Goal: Transaction & Acquisition: Book appointment/travel/reservation

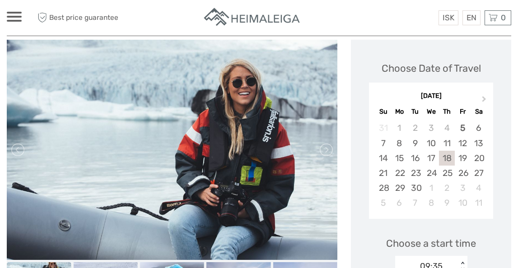
scroll to position [110, 0]
click at [327, 152] on link at bounding box center [325, 150] width 14 height 14
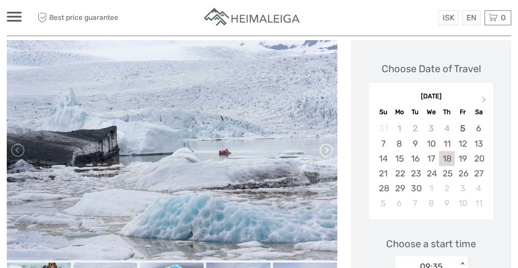
click at [327, 152] on link at bounding box center [325, 150] width 14 height 14
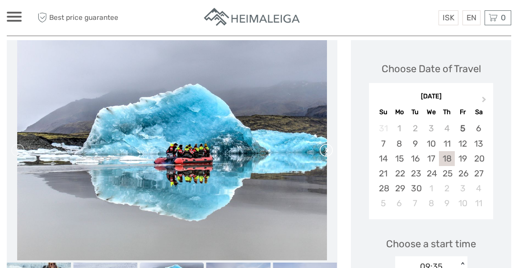
click at [327, 152] on link at bounding box center [325, 150] width 14 height 14
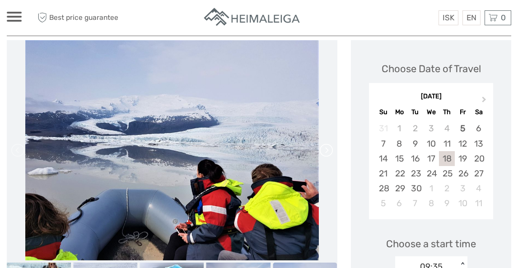
click at [327, 152] on link at bounding box center [325, 150] width 14 height 14
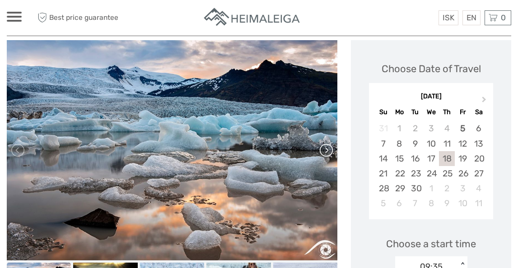
click at [327, 152] on link at bounding box center [325, 150] width 14 height 14
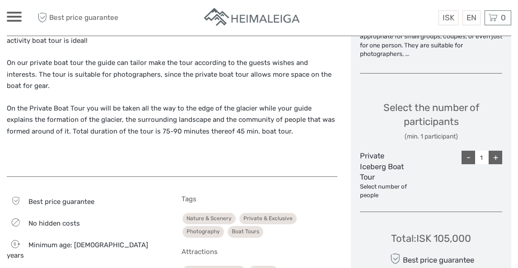
scroll to position [428, 0]
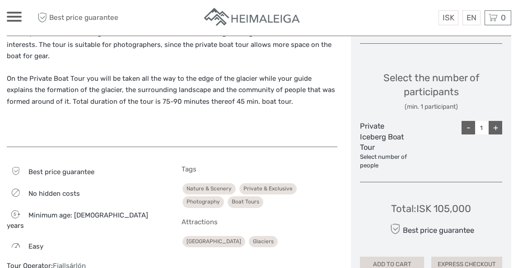
drag, startPoint x: 433, startPoint y: 209, endPoint x: 492, endPoint y: 207, distance: 58.7
click at [492, 207] on div "Total : ISK 105,000 Best price guarantee ADD TO CART EXPRESS CHECKOUT" at bounding box center [431, 231] width 142 height 83
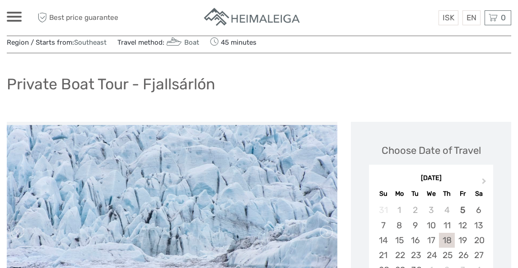
scroll to position [0, 0]
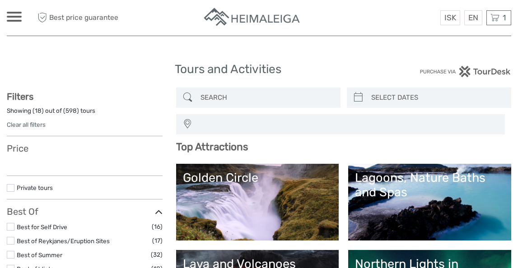
select select
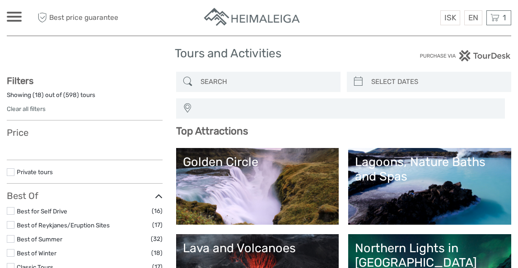
select select
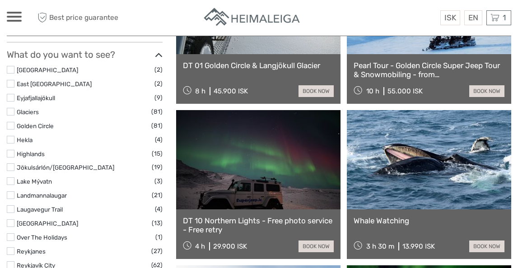
scroll to position [407, 0]
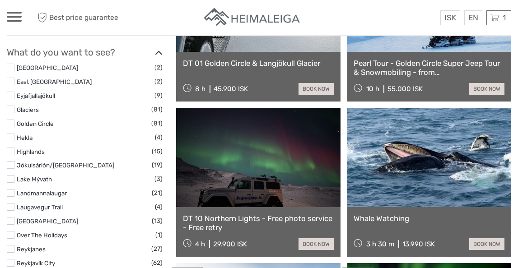
click at [308, 176] on link at bounding box center [258, 157] width 164 height 99
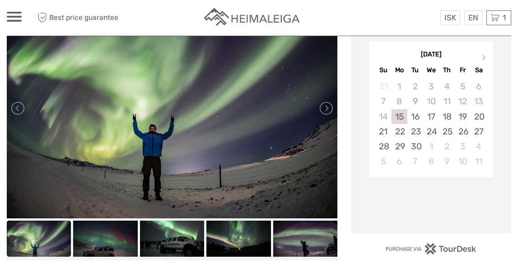
scroll to position [170, 0]
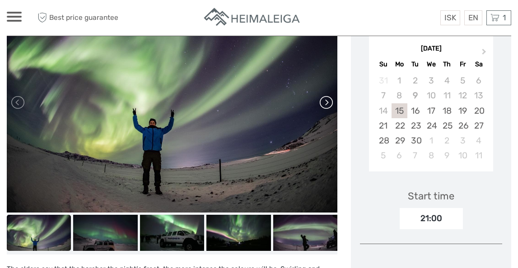
click at [330, 107] on link at bounding box center [325, 102] width 14 height 14
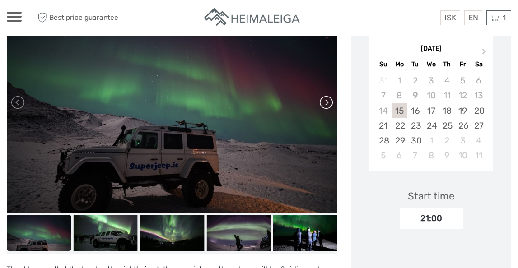
click at [330, 107] on link at bounding box center [325, 102] width 14 height 14
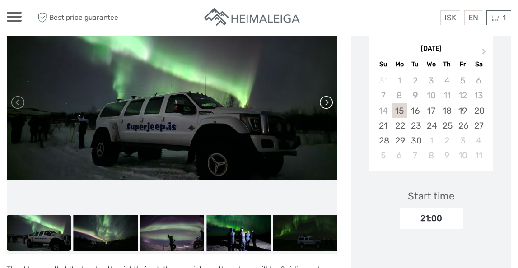
click at [330, 107] on link at bounding box center [325, 102] width 14 height 14
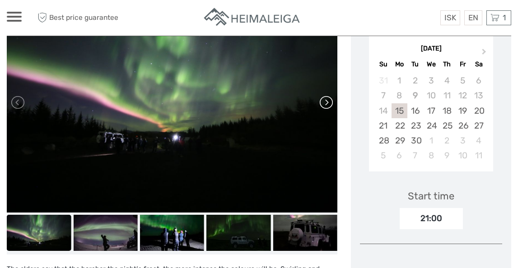
click at [330, 107] on link at bounding box center [325, 102] width 14 height 14
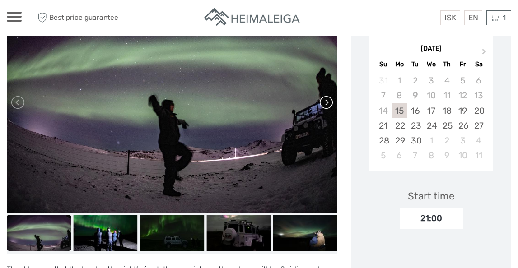
click at [330, 107] on link at bounding box center [325, 102] width 14 height 14
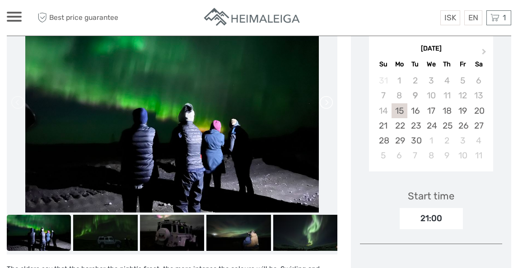
click at [330, 107] on link at bounding box center [325, 102] width 14 height 14
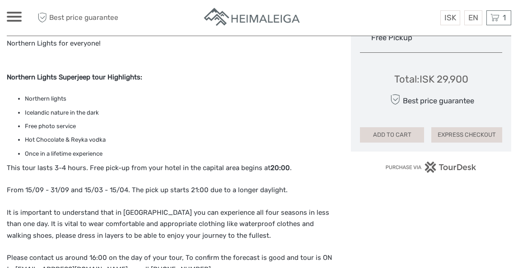
scroll to position [546, 0]
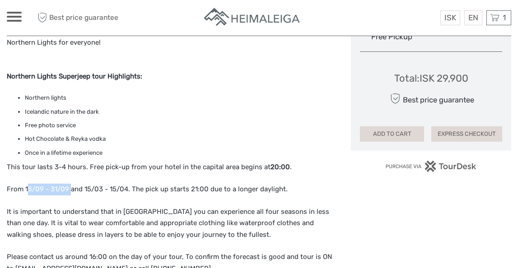
drag, startPoint x: 27, startPoint y: 187, endPoint x: 69, endPoint y: 187, distance: 41.6
click at [69, 187] on p "From 15/09 - 31/09 and 15/03 - 15/04. The pick up starts 21:00 due to a longer …" at bounding box center [172, 190] width 331 height 12
drag, startPoint x: 83, startPoint y: 190, endPoint x: 127, endPoint y: 191, distance: 43.8
click at [127, 191] on p "From 15/09 - 31/09 and 15/03 - 15/04. The pick up starts 21:00 due to a longer …" at bounding box center [172, 190] width 331 height 12
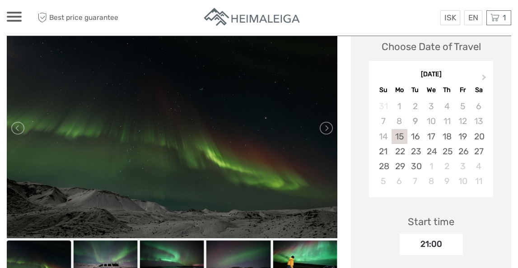
scroll to position [115, 0]
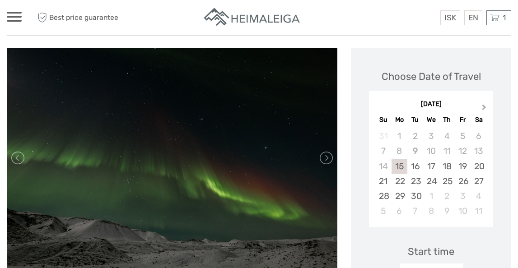
click at [484, 106] on span "Next Month" at bounding box center [484, 109] width 0 height 13
click at [451, 167] on div "16" at bounding box center [447, 166] width 16 height 15
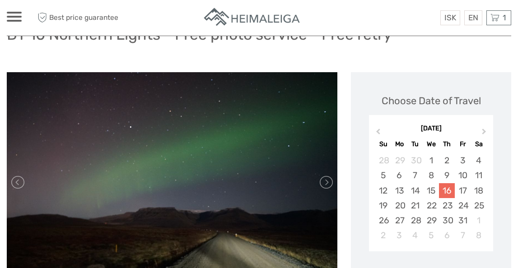
scroll to position [97, 0]
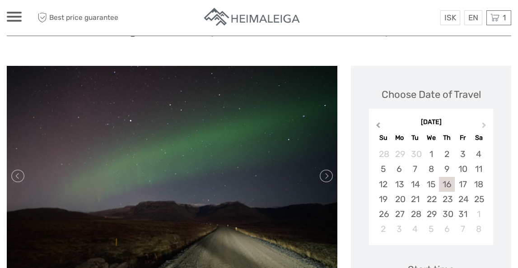
click at [378, 122] on span "Previous Month" at bounding box center [378, 127] width 0 height 13
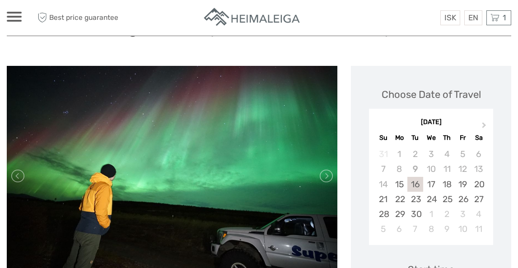
click at [413, 185] on div "16" at bounding box center [415, 184] width 16 height 15
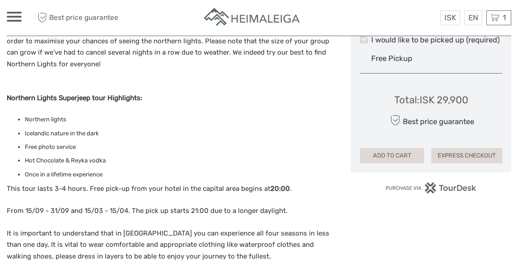
scroll to position [525, 0]
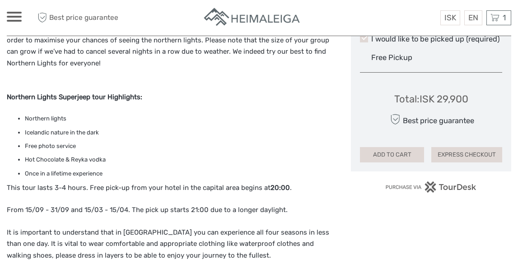
click at [154, 188] on p "This tour lasts 3-4 hours. Free pick-up from your hotel in the capital area beg…" at bounding box center [172, 188] width 331 height 12
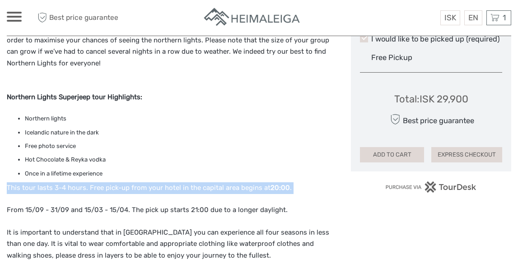
click at [154, 188] on p "This tour lasts 3-4 hours. Free pick-up from your hotel in the capital area beg…" at bounding box center [172, 188] width 331 height 12
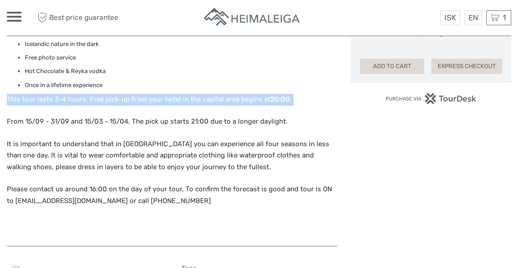
scroll to position [614, 0]
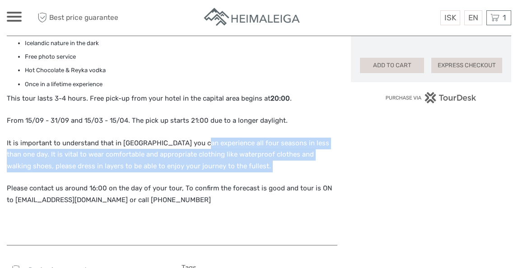
drag, startPoint x: 195, startPoint y: 146, endPoint x: 232, endPoint y: 173, distance: 45.9
click at [232, 173] on div "The elders say that the harsher the night‘s frost, the more intense the colours…" at bounding box center [172, 28] width 331 height 416
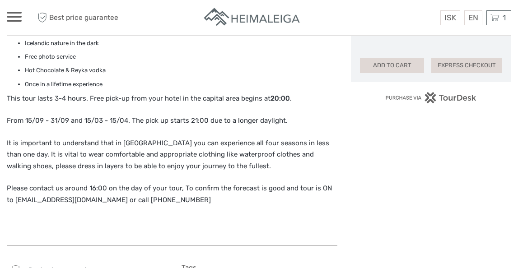
click at [232, 173] on div "The elders say that the harsher the night‘s frost, the more intense the colours…" at bounding box center [172, 28] width 331 height 416
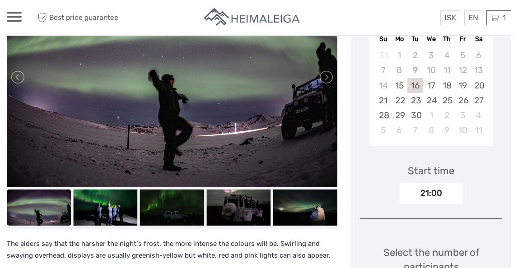
scroll to position [196, 0]
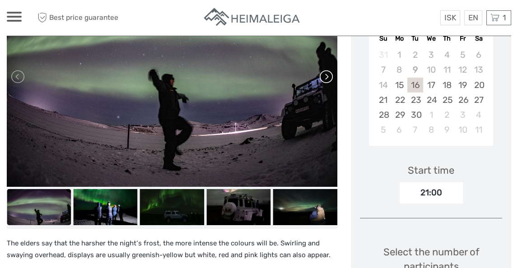
click at [327, 78] on link at bounding box center [325, 77] width 14 height 14
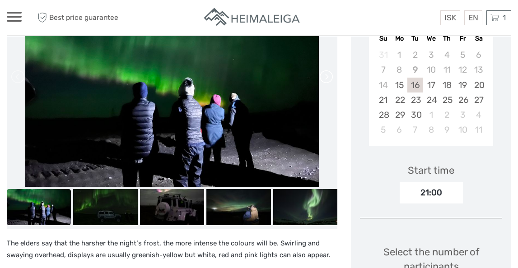
click at [327, 78] on link at bounding box center [325, 77] width 14 height 14
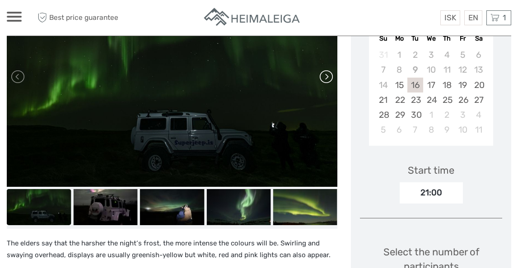
click at [327, 78] on link at bounding box center [325, 77] width 14 height 14
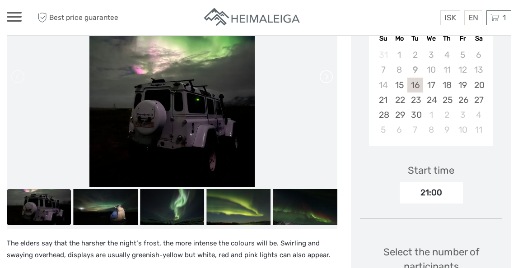
click at [327, 78] on link at bounding box center [325, 77] width 14 height 14
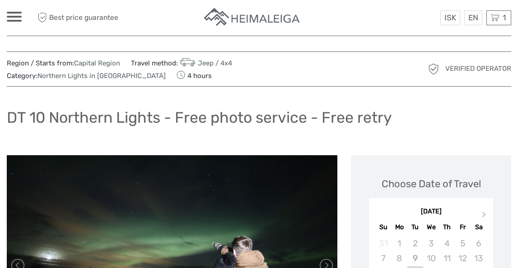
scroll to position [0, 0]
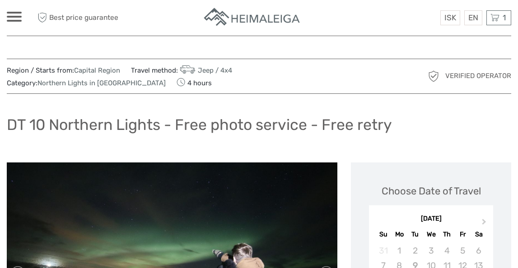
click at [224, 14] on img at bounding box center [252, 18] width 99 height 22
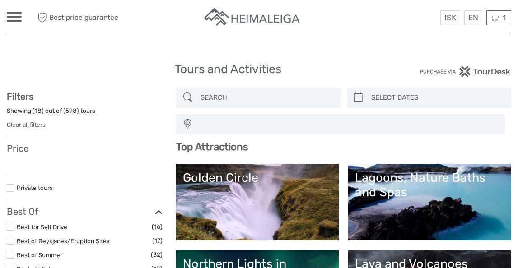
select select
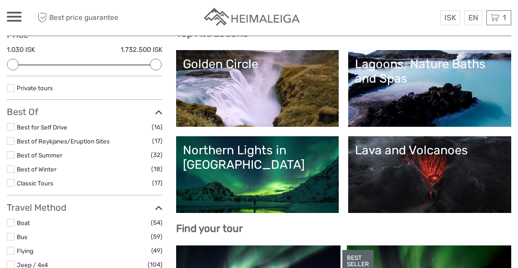
scroll to position [117, 0]
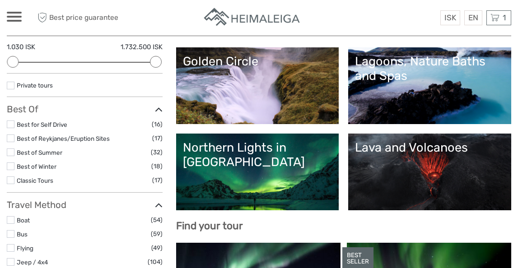
click at [313, 176] on link "Northern Lights in [GEOGRAPHIC_DATA]" at bounding box center [258, 171] width 150 height 63
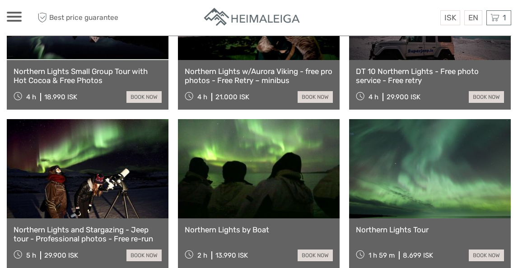
scroll to position [410, 0]
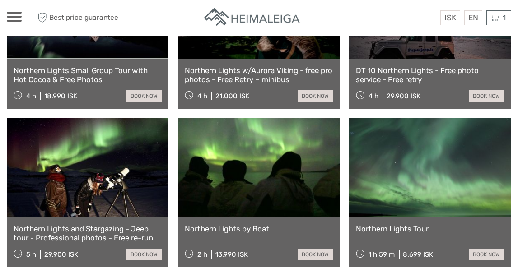
click at [133, 173] on link at bounding box center [88, 167] width 162 height 99
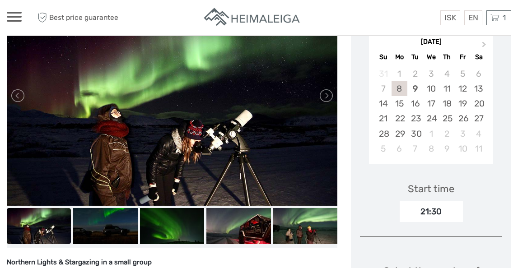
scroll to position [191, 0]
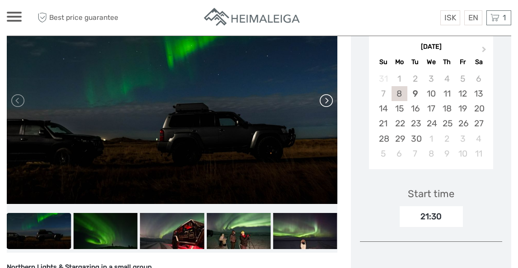
click at [330, 100] on link at bounding box center [325, 100] width 14 height 14
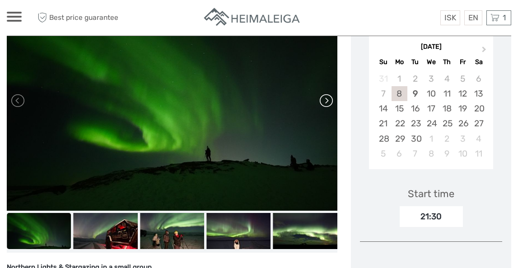
click at [330, 100] on link at bounding box center [325, 100] width 14 height 14
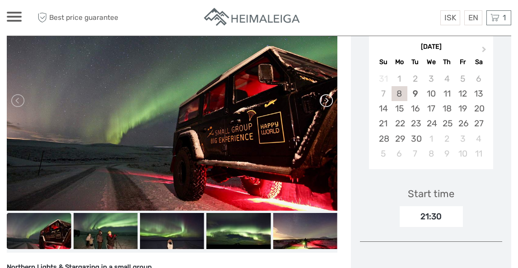
click at [330, 100] on link at bounding box center [325, 100] width 14 height 14
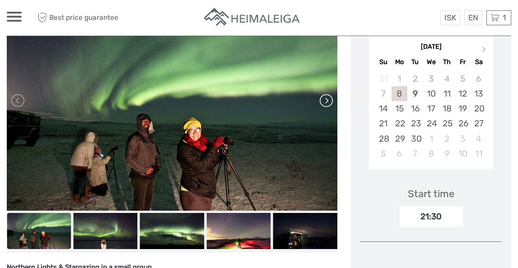
click at [330, 100] on link at bounding box center [325, 100] width 14 height 14
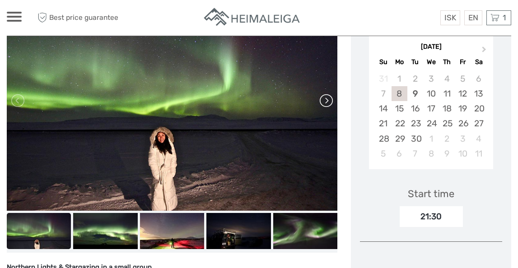
click at [329, 101] on link at bounding box center [325, 100] width 14 height 14
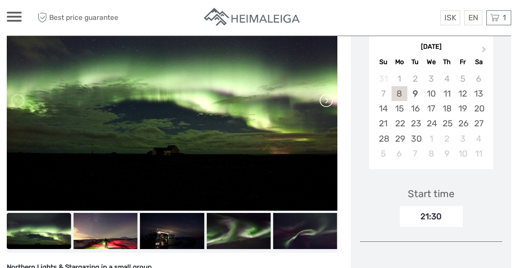
click at [329, 101] on link at bounding box center [325, 100] width 14 height 14
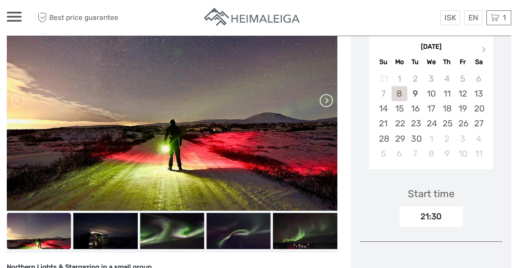
click at [328, 101] on link at bounding box center [325, 100] width 14 height 14
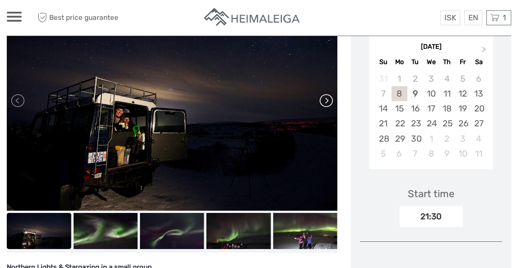
click at [328, 101] on link at bounding box center [325, 100] width 14 height 14
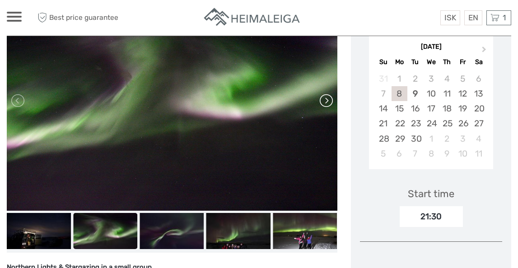
click at [328, 101] on link at bounding box center [325, 100] width 14 height 14
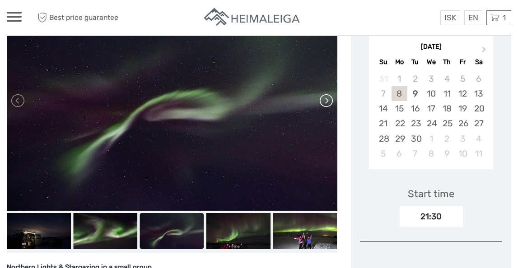
click at [328, 101] on link at bounding box center [325, 100] width 14 height 14
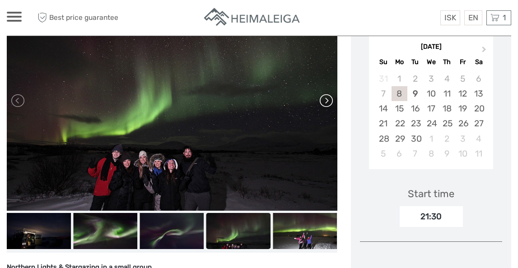
click at [328, 101] on link at bounding box center [325, 100] width 14 height 14
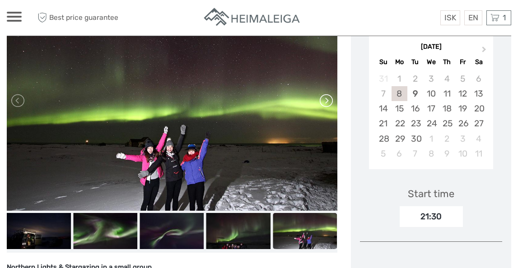
click at [328, 101] on link at bounding box center [325, 100] width 14 height 14
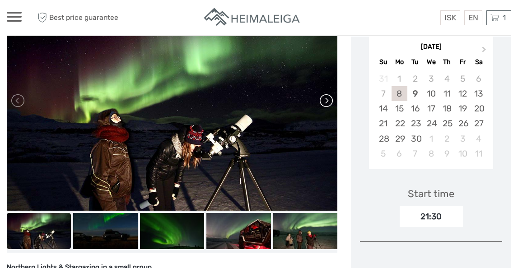
click at [328, 101] on link at bounding box center [325, 100] width 14 height 14
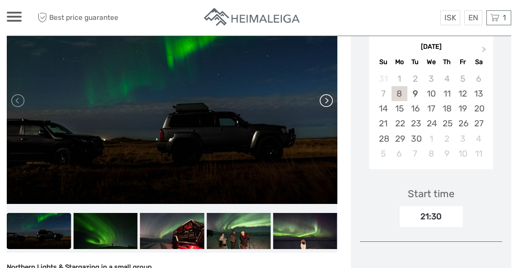
click at [328, 101] on link at bounding box center [325, 100] width 14 height 14
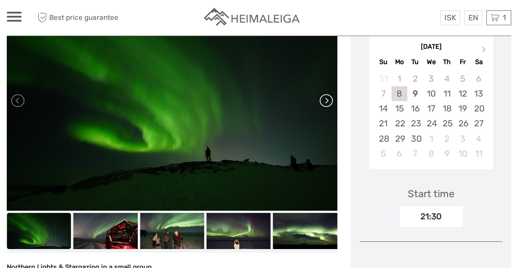
click at [328, 101] on link at bounding box center [325, 100] width 14 height 14
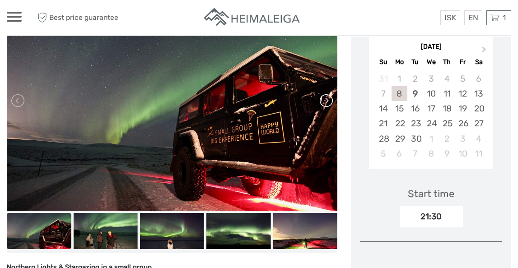
click at [329, 102] on link at bounding box center [325, 100] width 14 height 14
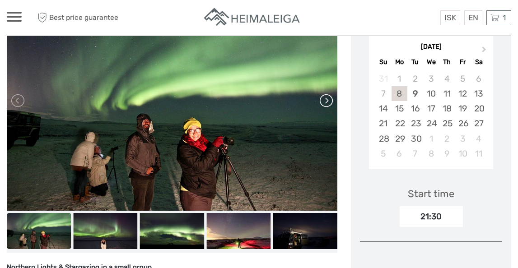
click at [329, 102] on link at bounding box center [325, 100] width 14 height 14
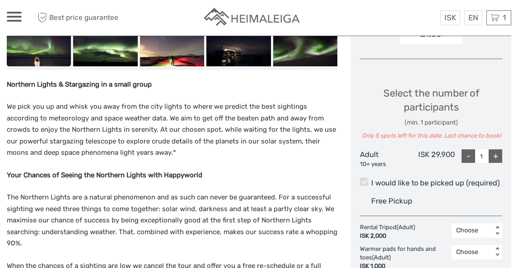
scroll to position [374, 0]
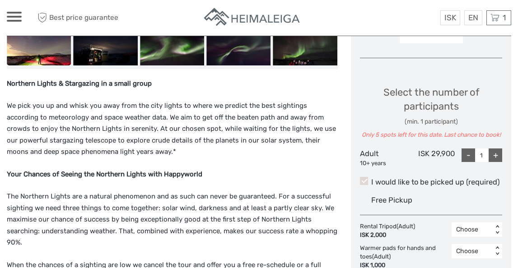
click at [329, 102] on span "We pick you up and whisk you away from the city lights to where we predict the …" at bounding box center [171, 129] width 329 height 54
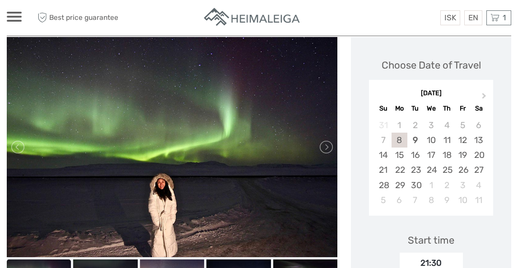
scroll to position [123, 0]
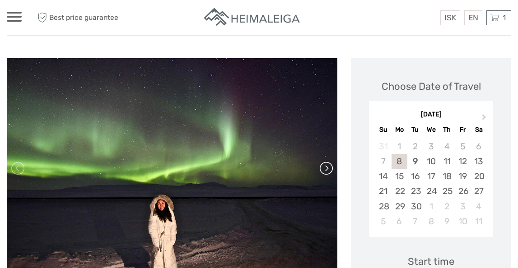
click at [325, 168] on link at bounding box center [325, 168] width 14 height 14
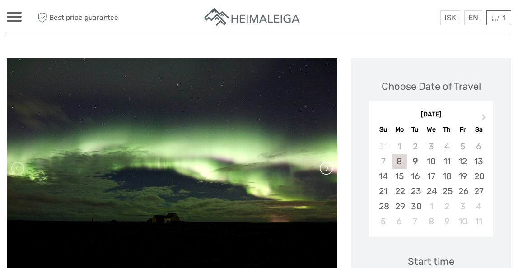
click at [325, 168] on link at bounding box center [325, 168] width 14 height 14
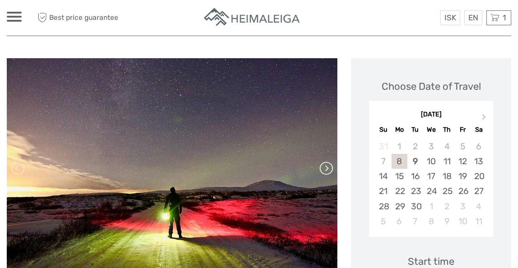
click at [325, 168] on link at bounding box center [325, 168] width 14 height 14
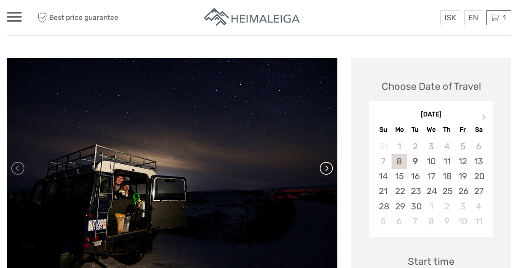
click at [325, 168] on link at bounding box center [325, 168] width 14 height 14
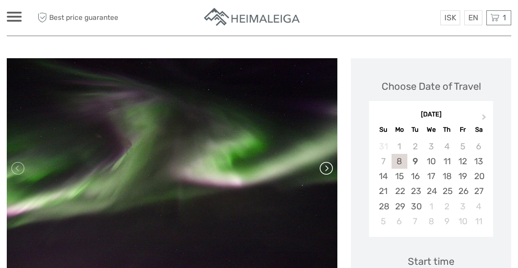
click at [325, 168] on link at bounding box center [325, 168] width 14 height 14
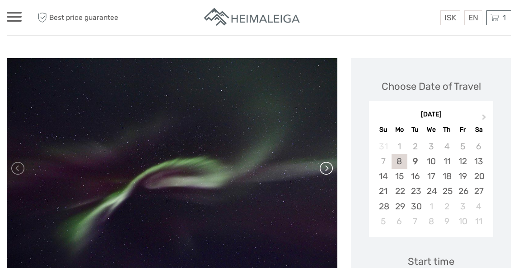
click at [325, 168] on link at bounding box center [325, 168] width 14 height 14
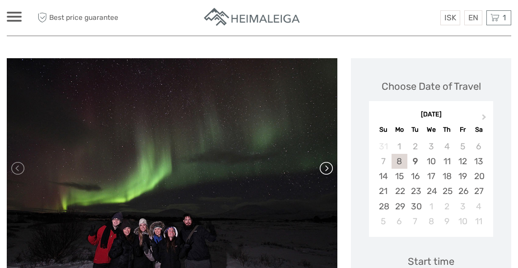
click at [325, 168] on link at bounding box center [325, 168] width 14 height 14
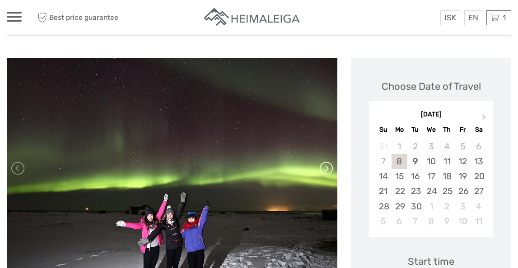
click at [325, 168] on link at bounding box center [325, 168] width 14 height 14
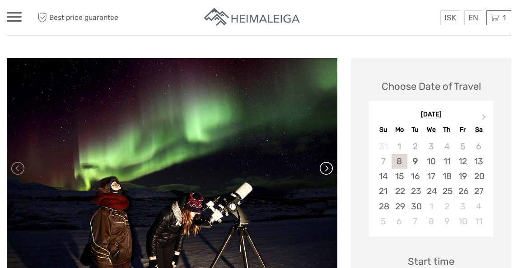
click at [325, 168] on link at bounding box center [325, 168] width 14 height 14
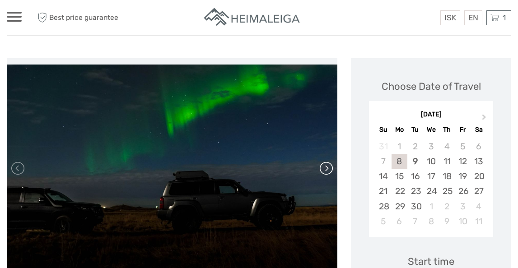
click at [325, 168] on link at bounding box center [325, 168] width 14 height 14
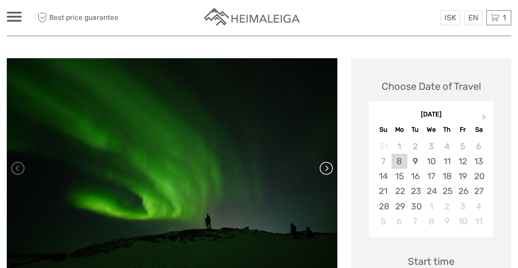
click at [325, 168] on link at bounding box center [325, 168] width 14 height 14
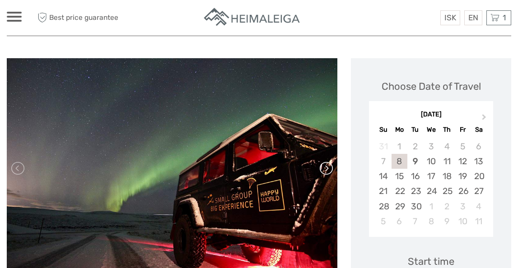
click at [325, 168] on link at bounding box center [325, 168] width 14 height 14
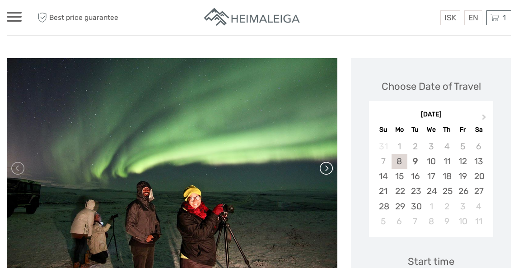
click at [325, 168] on link at bounding box center [325, 168] width 14 height 14
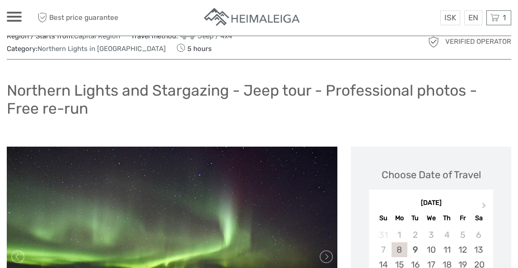
scroll to position [0, 0]
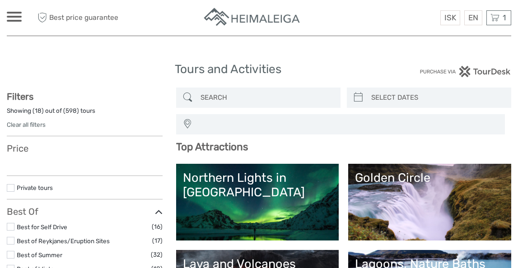
select select
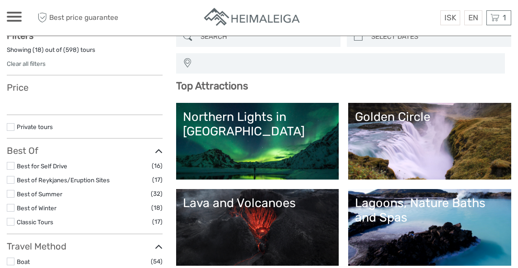
select select
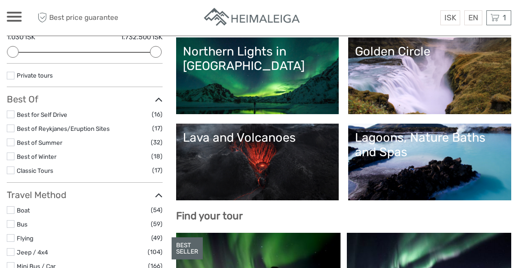
scroll to position [117, 0]
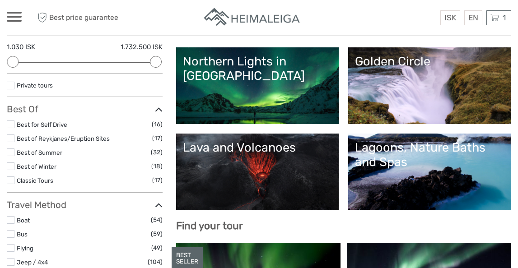
click at [49, 120] on label "Best for Self Drive" at bounding box center [84, 125] width 135 height 10
click at [0, 0] on input "checkbox" at bounding box center [0, 0] width 0 height 0
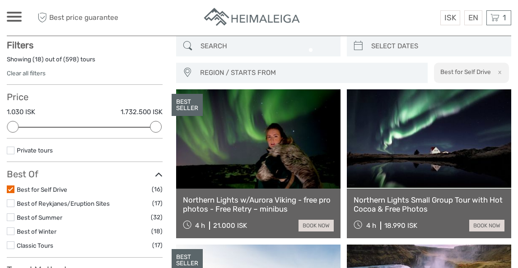
scroll to position [51, 0]
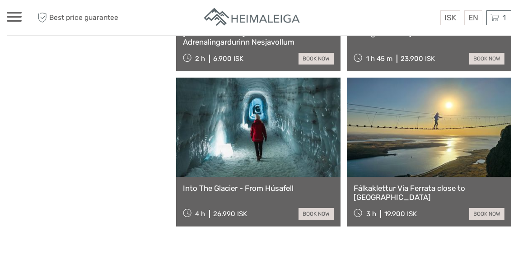
scroll to position [836, 0]
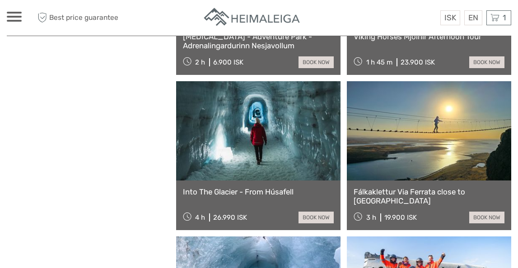
click at [258, 190] on link "Into The Glacier - From Húsafell" at bounding box center [258, 191] width 151 height 9
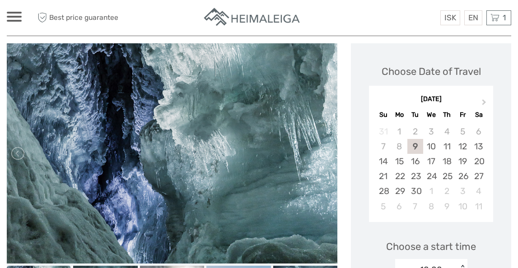
scroll to position [109, 0]
click at [477, 156] on div "20" at bounding box center [479, 161] width 16 height 15
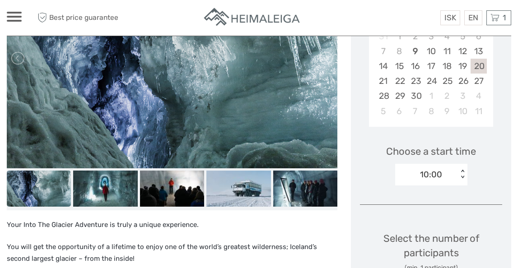
scroll to position [205, 0]
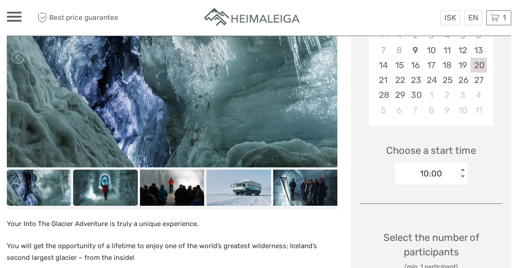
click at [115, 178] on img at bounding box center [105, 188] width 64 height 36
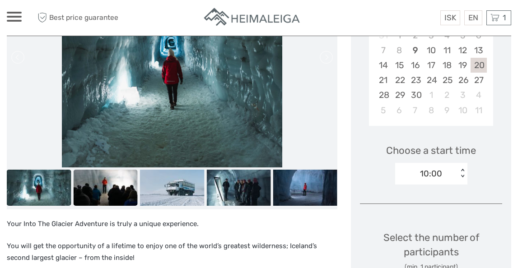
click at [131, 182] on img at bounding box center [105, 188] width 64 height 36
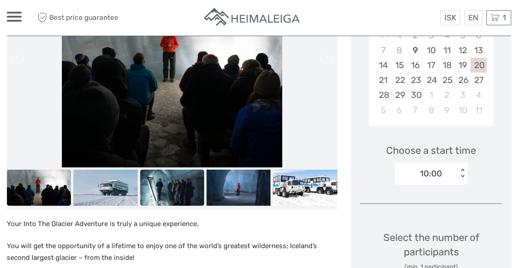
click at [140, 183] on img at bounding box center [172, 188] width 64 height 36
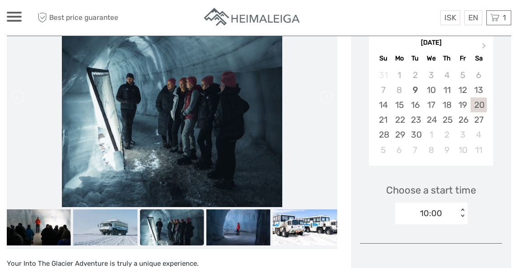
scroll to position [166, 0]
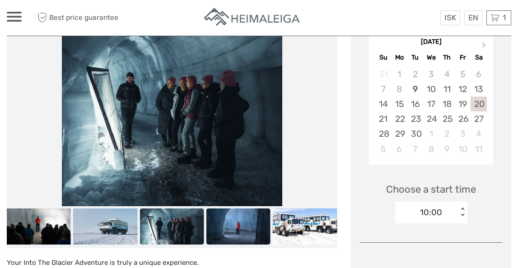
click at [217, 224] on img at bounding box center [238, 227] width 64 height 36
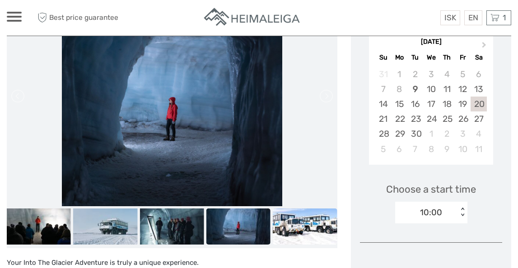
click at [297, 223] on img at bounding box center [305, 227] width 64 height 36
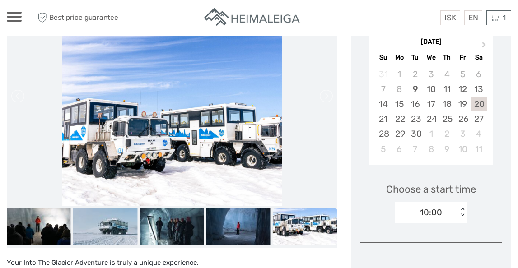
click at [310, 221] on img at bounding box center [305, 227] width 64 height 36
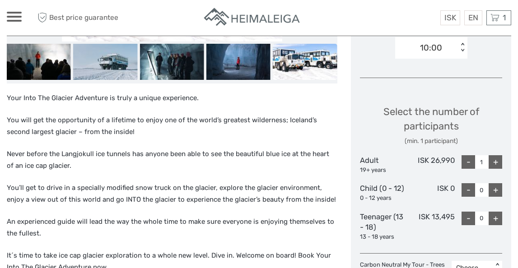
scroll to position [331, 0]
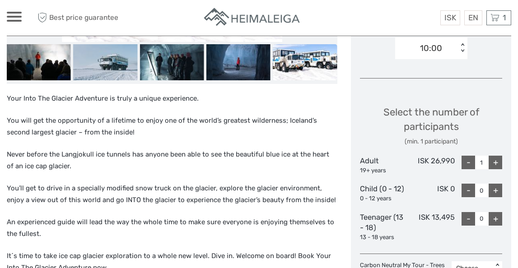
click at [441, 51] on div "10:00" at bounding box center [431, 48] width 22 height 12
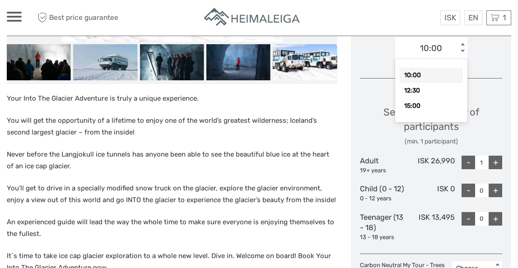
click at [436, 74] on div "10:00" at bounding box center [431, 75] width 63 height 15
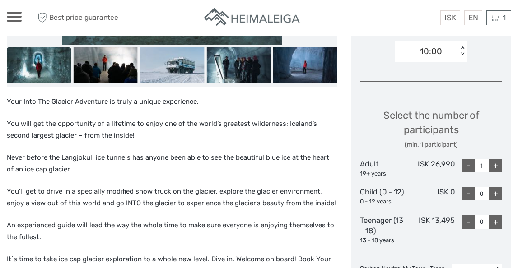
scroll to position [332, 0]
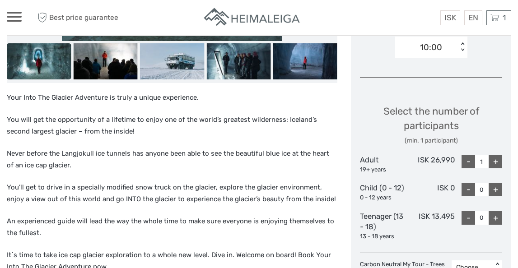
click at [494, 159] on div "+" at bounding box center [496, 162] width 14 height 14
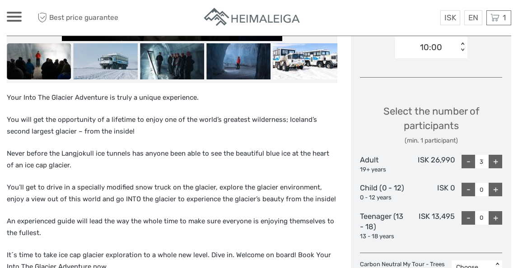
click at [494, 159] on div "+" at bounding box center [496, 162] width 14 height 14
type input "4"
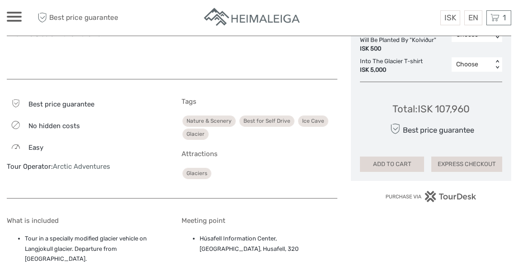
scroll to position [585, 0]
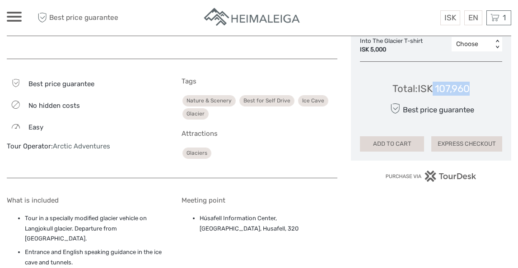
drag, startPoint x: 432, startPoint y: 88, endPoint x: 475, endPoint y: 89, distance: 42.9
click at [475, 89] on div "Total : ISK 107,960 Best price guarantee ADD TO CART EXPRESS CHECKOUT" at bounding box center [431, 110] width 142 height 83
copy div "107,960"
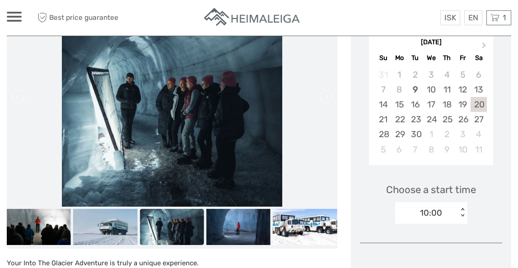
scroll to position [163, 0]
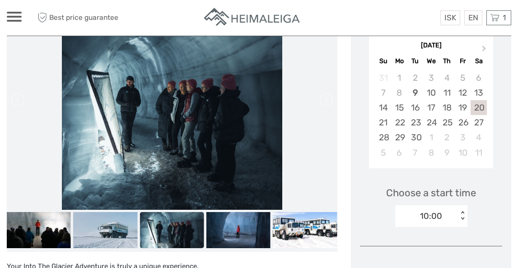
click at [192, 141] on img at bounding box center [172, 100] width 220 height 220
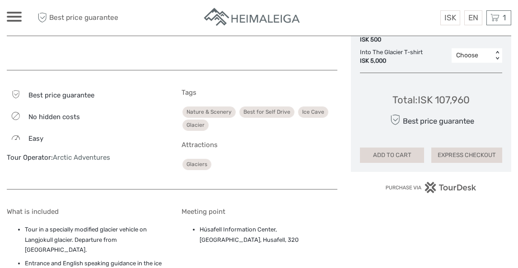
scroll to position [579, 0]
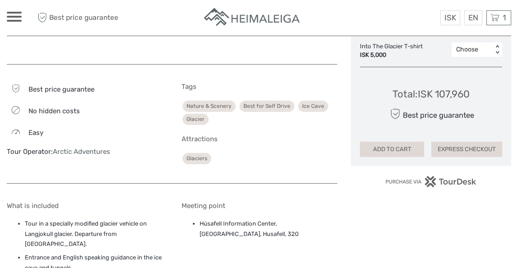
click at [264, 21] on img at bounding box center [252, 18] width 99 height 22
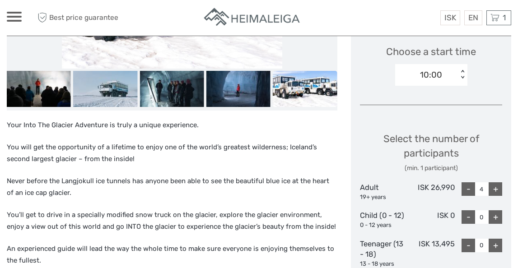
scroll to position [303, 0]
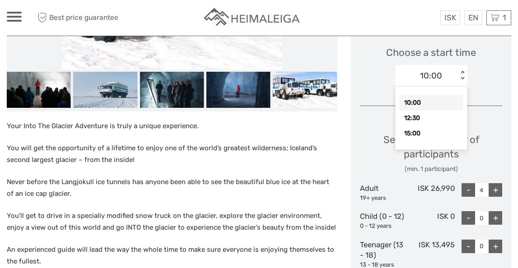
click at [444, 78] on div "10:00" at bounding box center [426, 76] width 63 height 14
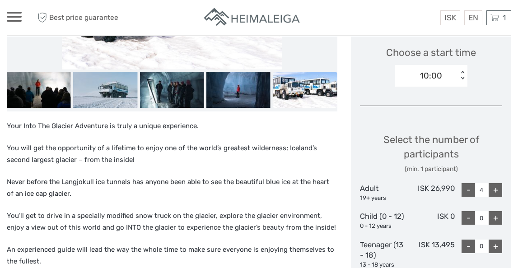
click at [444, 78] on div "10:00" at bounding box center [426, 76] width 63 height 14
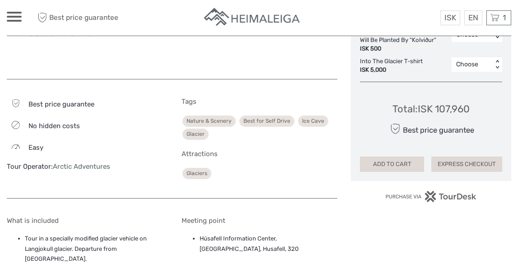
scroll to position [560, 0]
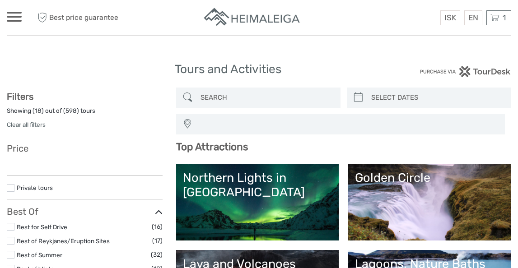
select select
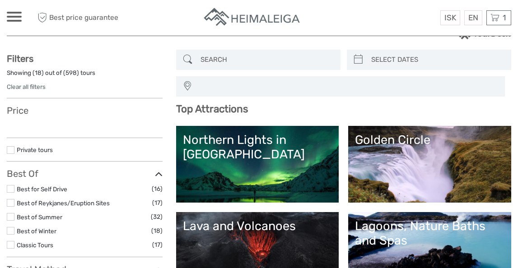
select select
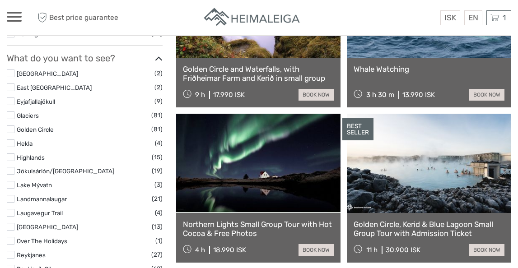
scroll to position [402, 0]
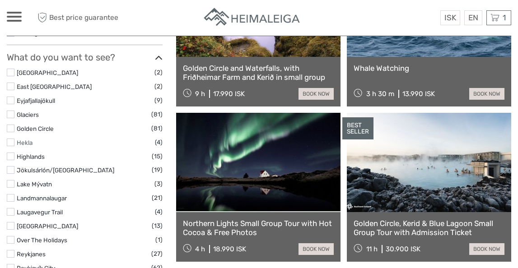
click at [30, 139] on link "Hekla" at bounding box center [25, 142] width 16 height 7
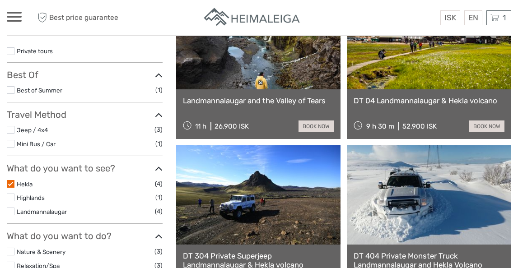
scroll to position [152, 0]
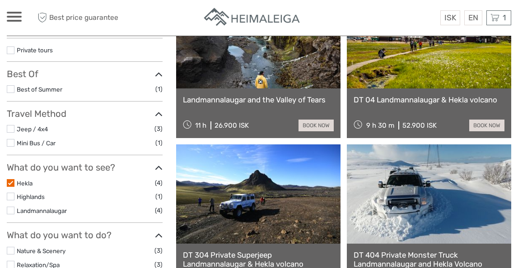
click at [10, 181] on label at bounding box center [11, 183] width 8 height 8
click at [0, 0] on input "checkbox" at bounding box center [0, 0] width 0 height 0
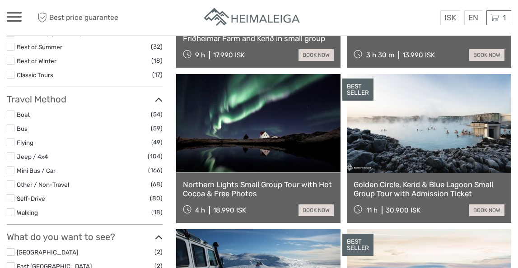
scroll to position [224, 0]
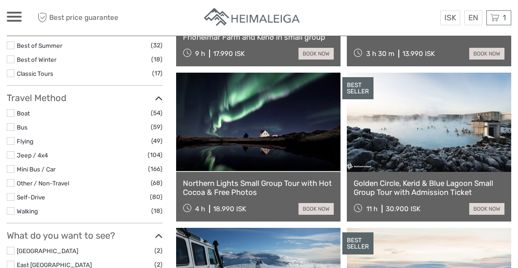
click at [63, 197] on label "Self-Drive" at bounding box center [83, 197] width 133 height 10
click at [0, 0] on input "checkbox" at bounding box center [0, 0] width 0 height 0
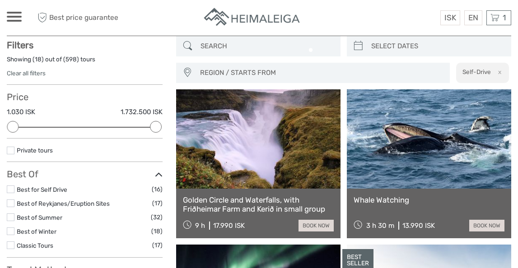
scroll to position [51, 0]
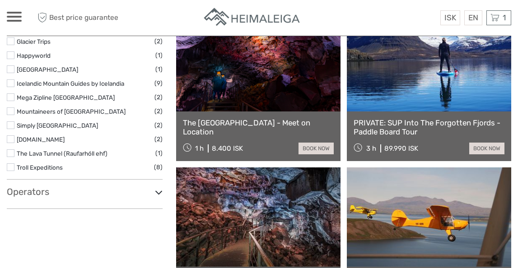
scroll to position [757, 0]
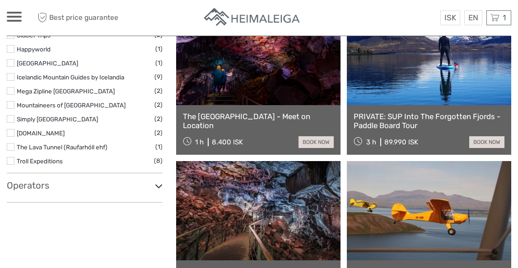
click at [70, 185] on h3 "Operators" at bounding box center [85, 185] width 156 height 11
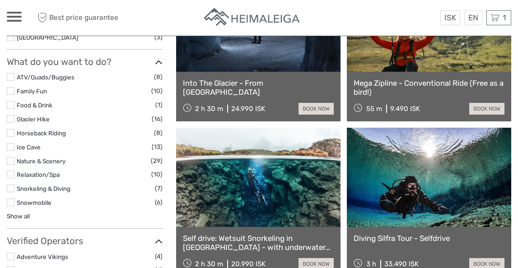
scroll to position [464, 0]
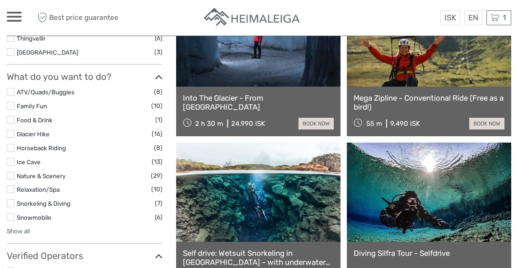
click at [26, 230] on link "Show all" at bounding box center [18, 231] width 23 height 7
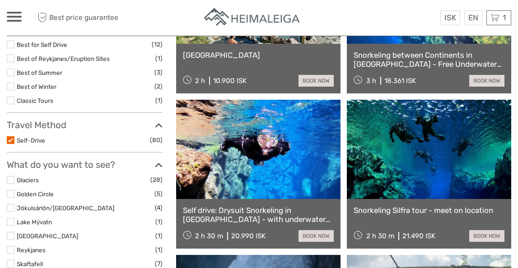
scroll to position [192, 0]
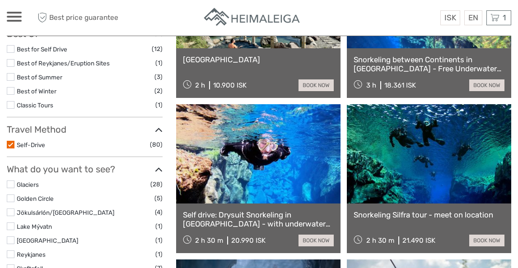
click at [11, 141] on label at bounding box center [11, 145] width 8 height 8
click at [0, 0] on input "checkbox" at bounding box center [0, 0] width 0 height 0
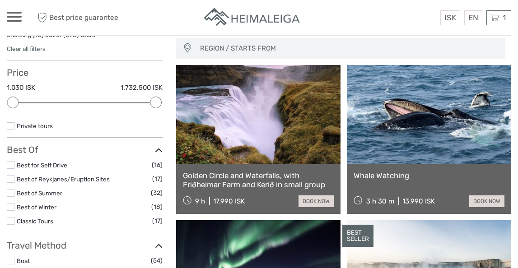
scroll to position [79, 0]
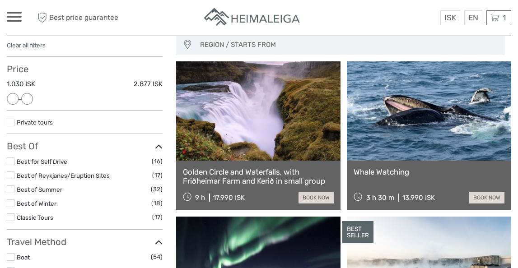
drag, startPoint x: 157, startPoint y: 100, endPoint x: 23, endPoint y: 112, distance: 134.2
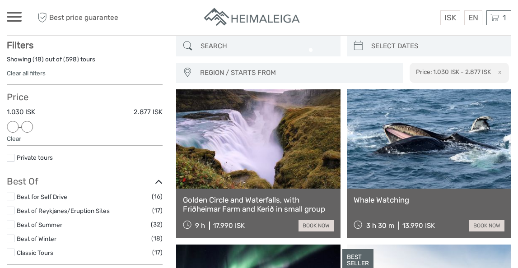
scroll to position [51, 0]
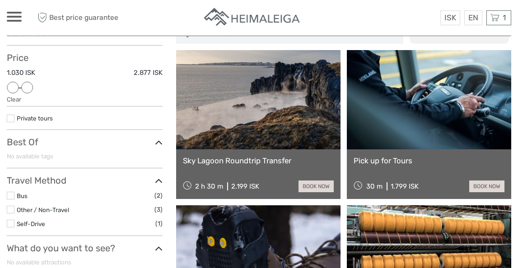
scroll to position [75, 0]
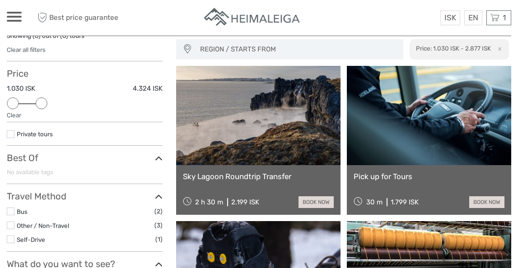
drag, startPoint x: 26, startPoint y: 100, endPoint x: 35, endPoint y: 103, distance: 9.8
click at [35, 103] on div at bounding box center [41, 104] width 12 height 12
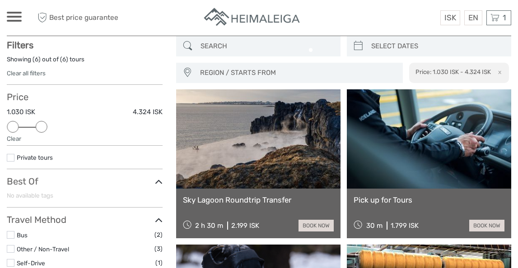
scroll to position [51, 0]
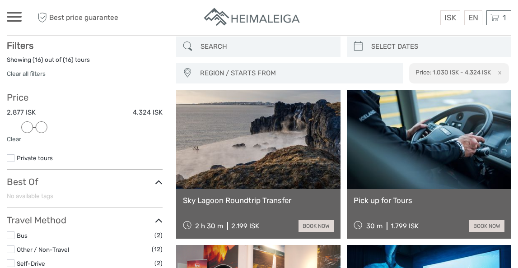
drag, startPoint x: 13, startPoint y: 129, endPoint x: 22, endPoint y: 129, distance: 9.0
click at [22, 129] on div at bounding box center [27, 127] width 12 height 12
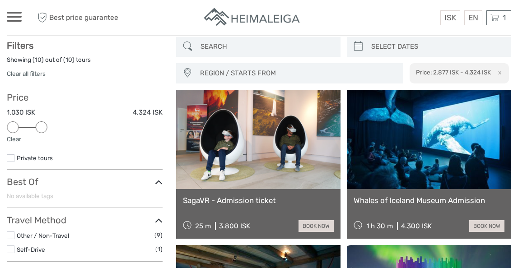
drag, startPoint x: 23, startPoint y: 126, endPoint x: 0, endPoint y: 126, distance: 23.0
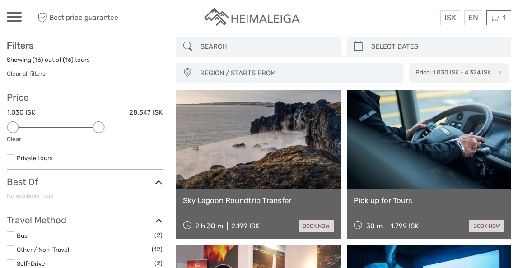
drag, startPoint x: 40, startPoint y: 124, endPoint x: 98, endPoint y: 131, distance: 58.3
click at [98, 131] on div at bounding box center [99, 127] width 12 height 12
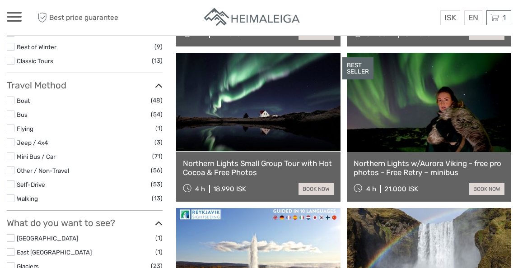
scroll to position [250, 0]
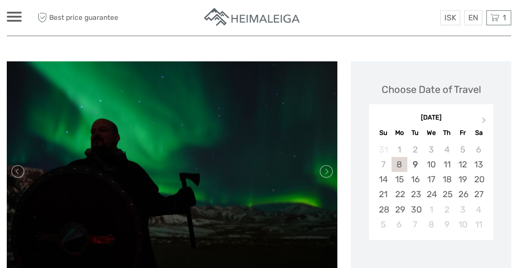
scroll to position [126, 0]
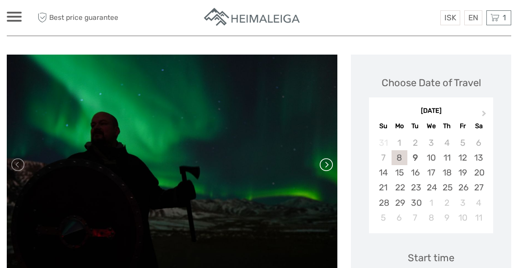
click at [329, 169] on link at bounding box center [325, 165] width 14 height 14
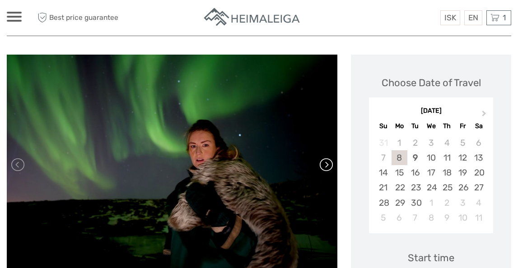
click at [329, 169] on link at bounding box center [325, 165] width 14 height 14
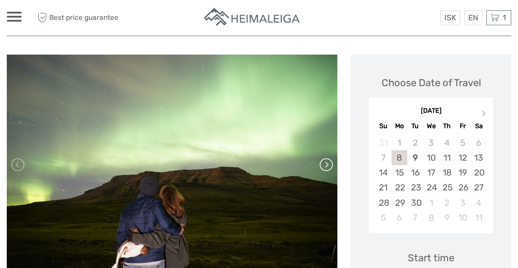
click at [329, 169] on link at bounding box center [325, 165] width 14 height 14
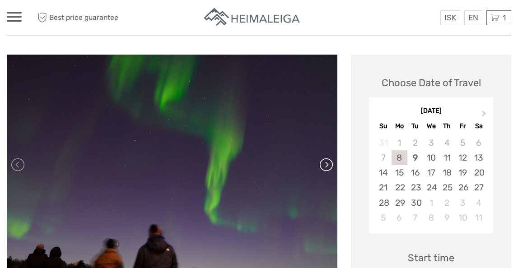
click at [329, 169] on link at bounding box center [325, 165] width 14 height 14
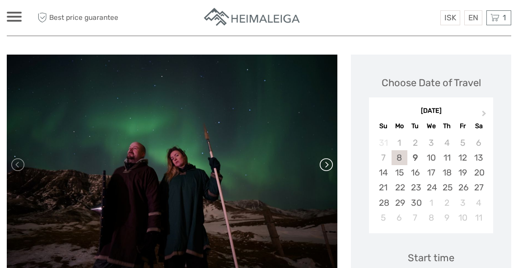
click at [329, 169] on link at bounding box center [325, 165] width 14 height 14
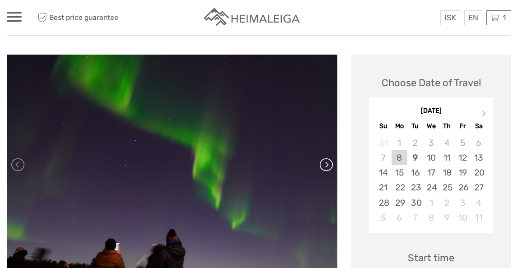
click at [329, 169] on link at bounding box center [325, 165] width 14 height 14
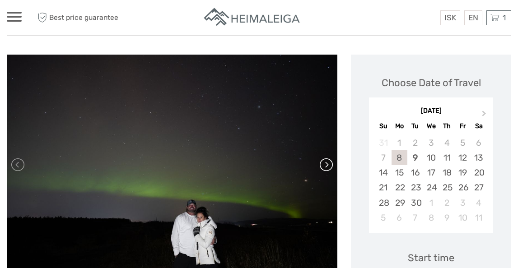
click at [329, 169] on link at bounding box center [325, 165] width 14 height 14
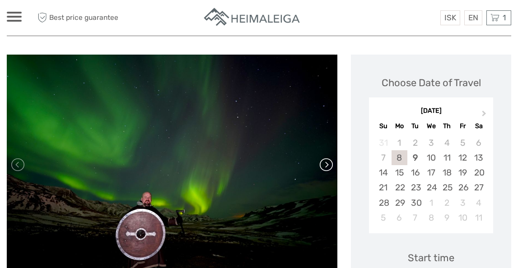
click at [329, 169] on link at bounding box center [325, 165] width 14 height 14
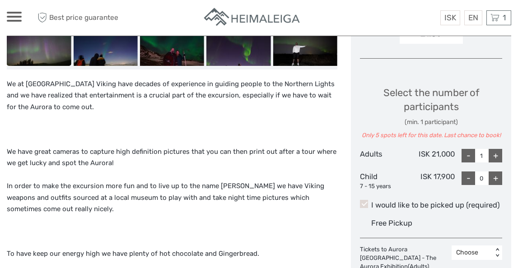
scroll to position [374, 0]
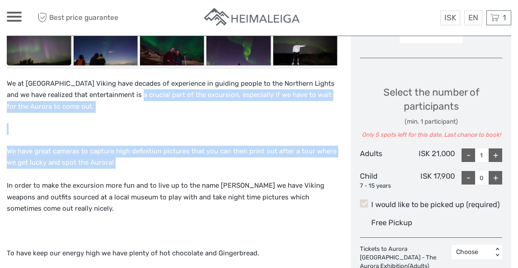
drag, startPoint x: 133, startPoint y: 93, endPoint x: 261, endPoint y: 174, distance: 150.9
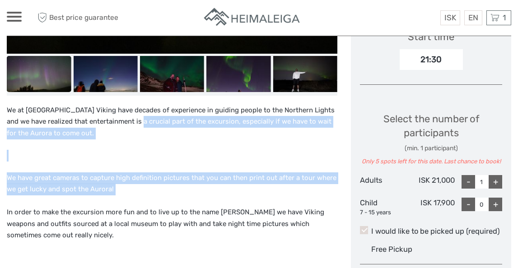
scroll to position [347, 0]
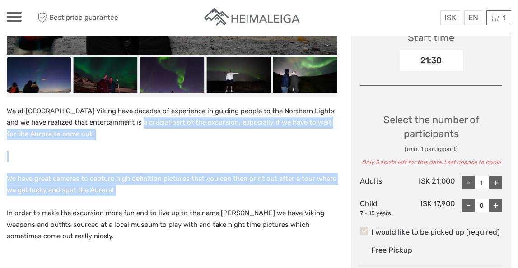
click at [495, 182] on div "+" at bounding box center [496, 183] width 14 height 14
type input "4"
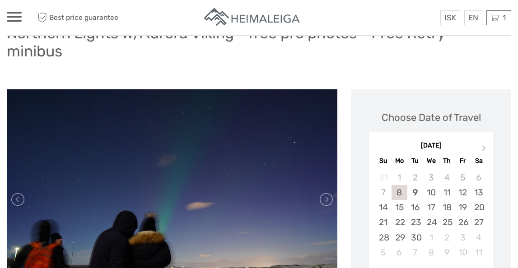
scroll to position [95, 0]
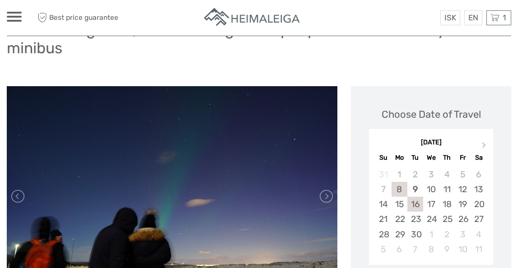
click at [410, 203] on div "16" at bounding box center [415, 204] width 16 height 15
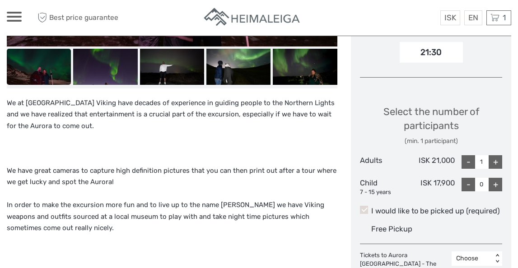
scroll to position [367, 0]
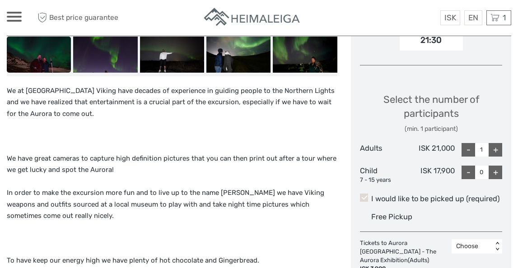
click at [499, 147] on div "+" at bounding box center [496, 150] width 14 height 14
click at [466, 149] on div "-" at bounding box center [469, 150] width 14 height 14
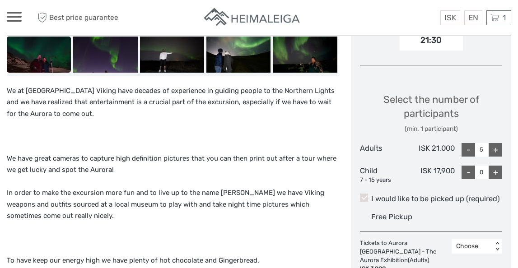
type input "4"
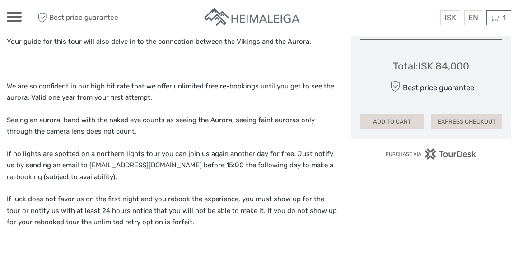
scroll to position [607, 0]
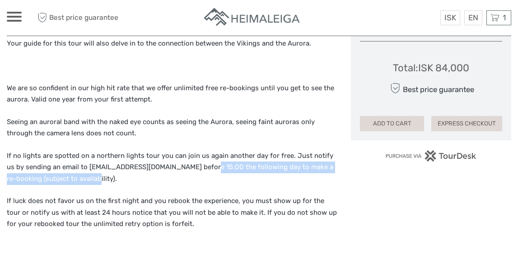
drag, startPoint x: 190, startPoint y: 168, endPoint x: 296, endPoint y: 183, distance: 107.2
click at [296, 183] on p "If no lights are spotted on a northern lights tour you can join us again anothe…" at bounding box center [172, 167] width 331 height 35
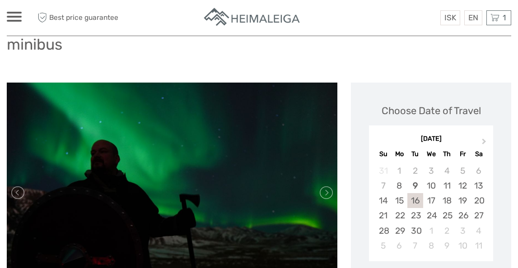
scroll to position [107, 0]
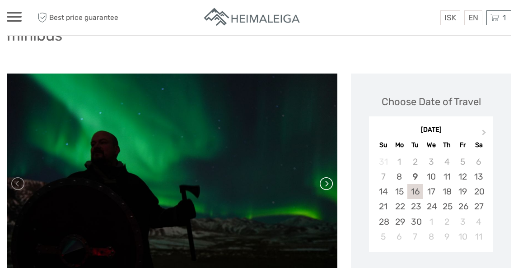
click at [326, 183] on link at bounding box center [325, 184] width 14 height 14
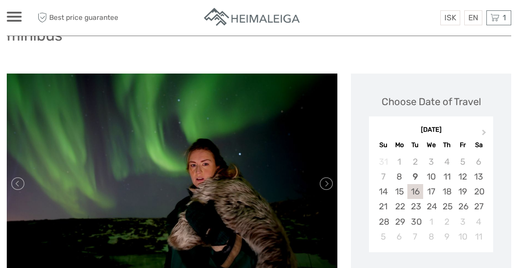
drag, startPoint x: 326, startPoint y: 183, endPoint x: 95, endPoint y: 204, distance: 231.7
click at [95, 204] on div at bounding box center [172, 184] width 331 height 220
click at [20, 186] on link at bounding box center [18, 184] width 14 height 14
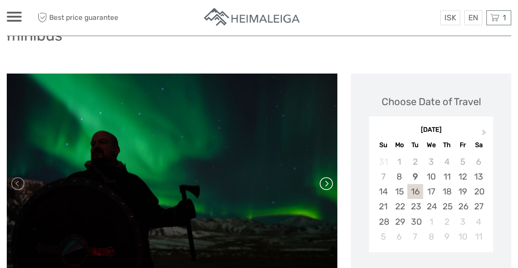
click at [324, 182] on link at bounding box center [325, 184] width 14 height 14
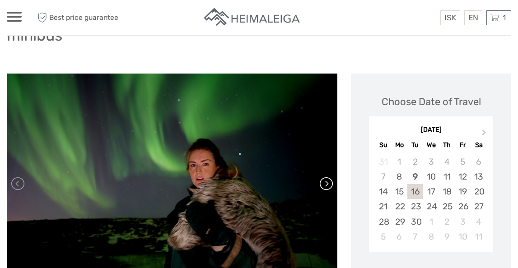
click at [324, 182] on link at bounding box center [325, 184] width 14 height 14
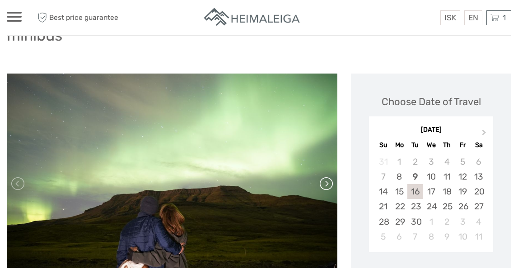
click at [324, 182] on link at bounding box center [325, 184] width 14 height 14
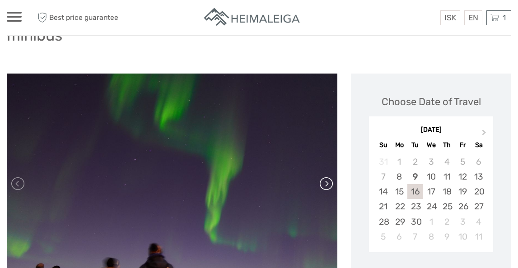
click at [324, 182] on link at bounding box center [325, 184] width 14 height 14
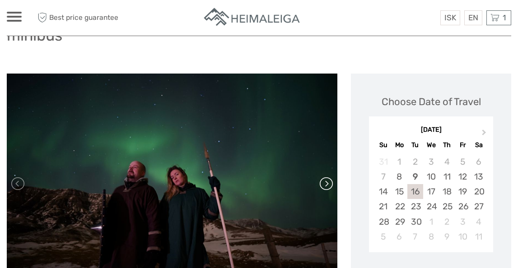
click at [324, 182] on link at bounding box center [325, 184] width 14 height 14
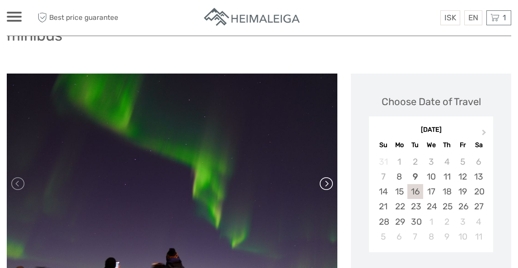
click at [324, 182] on link at bounding box center [325, 184] width 14 height 14
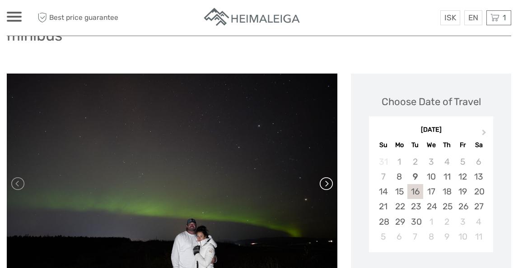
click at [324, 182] on link at bounding box center [325, 184] width 14 height 14
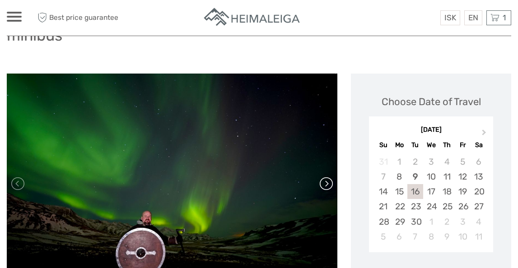
click at [324, 182] on link at bounding box center [325, 184] width 14 height 14
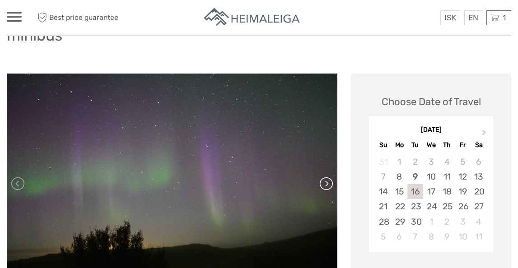
click at [324, 182] on link at bounding box center [325, 184] width 14 height 14
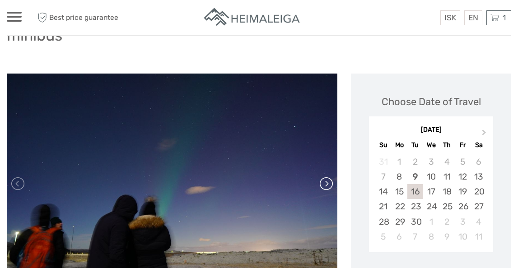
click at [324, 179] on link at bounding box center [325, 184] width 14 height 14
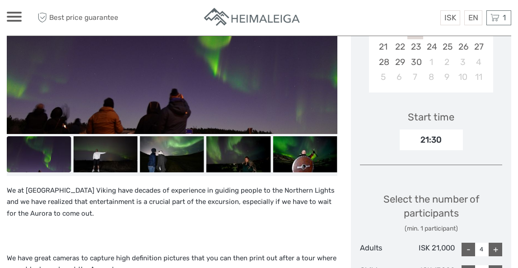
scroll to position [266, 0]
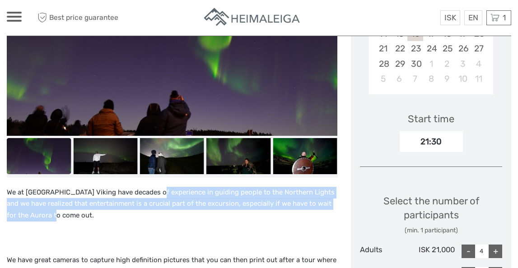
drag, startPoint x: 153, startPoint y: 193, endPoint x: 279, endPoint y: 213, distance: 127.6
click at [279, 213] on p "We at Aurora Viking have decades of experience in guiding people to the Norther…" at bounding box center [172, 204] width 331 height 35
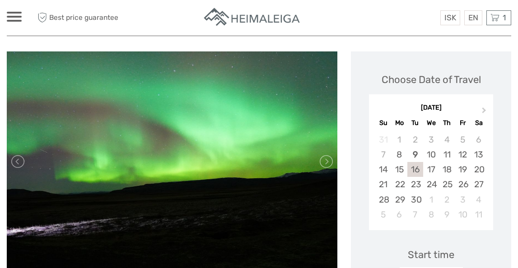
scroll to position [129, 0]
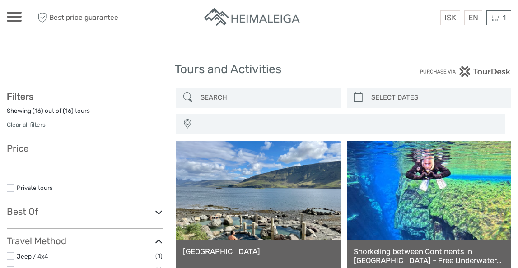
select select
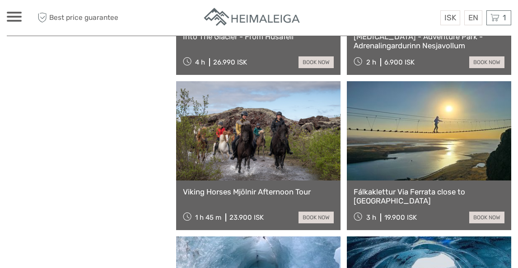
select select
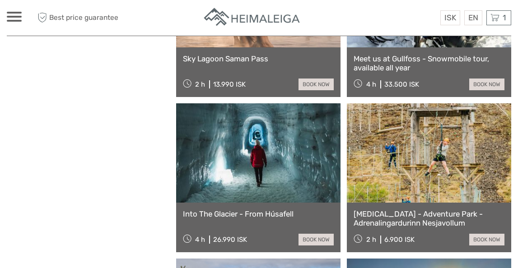
scroll to position [660, 0]
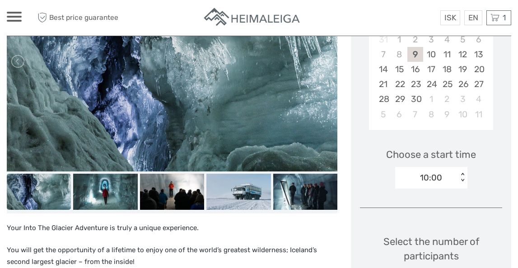
scroll to position [200, 0]
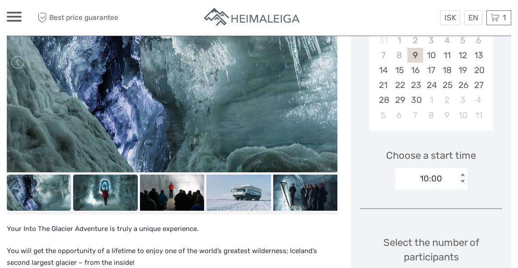
click at [111, 198] on img at bounding box center [105, 193] width 64 height 36
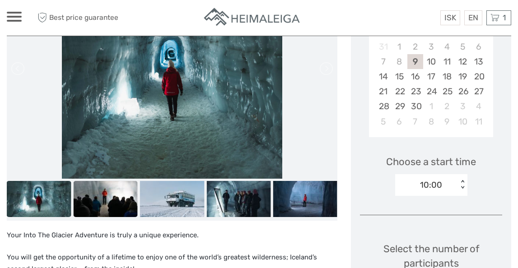
scroll to position [193, 0]
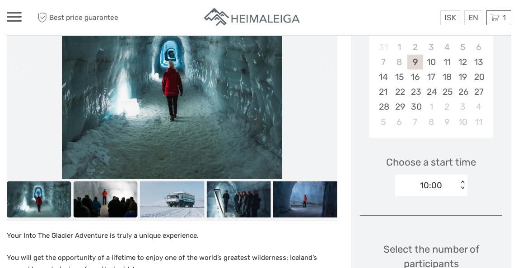
click at [112, 192] on img at bounding box center [105, 200] width 64 height 36
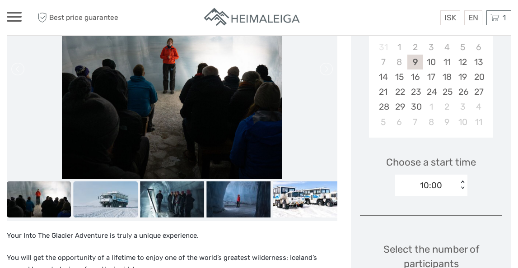
click at [124, 200] on img at bounding box center [105, 200] width 64 height 36
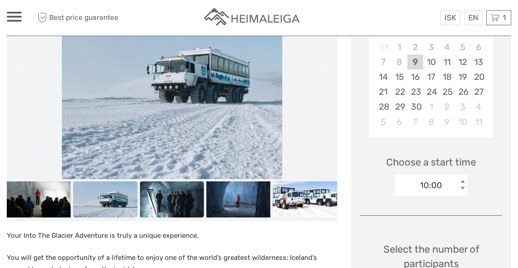
click at [155, 207] on img at bounding box center [172, 200] width 64 height 36
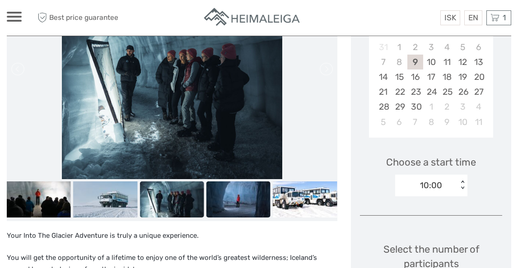
click at [219, 202] on img at bounding box center [238, 200] width 64 height 36
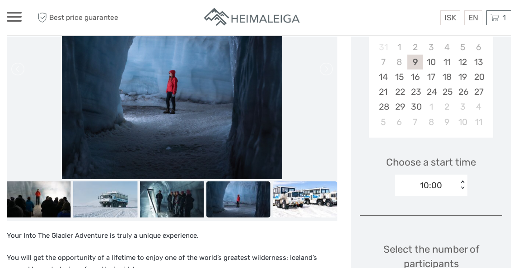
click at [287, 199] on img at bounding box center [305, 200] width 64 height 36
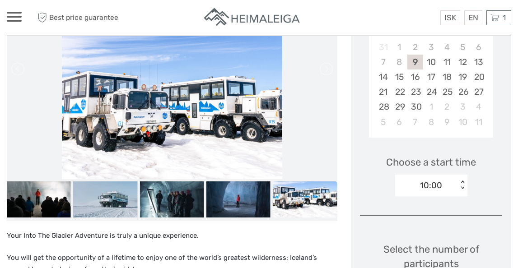
click at [287, 199] on img at bounding box center [305, 200] width 64 height 36
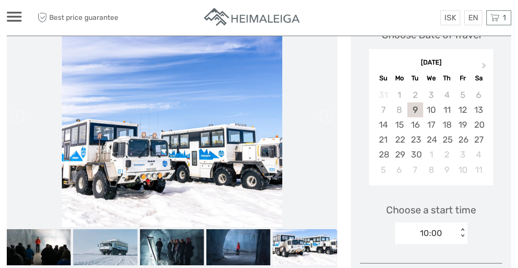
scroll to position [138, 0]
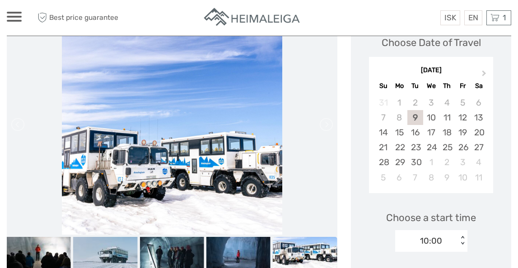
click at [114, 120] on img at bounding box center [172, 124] width 220 height 220
click at [10, 126] on li at bounding box center [172, 124] width 331 height 220
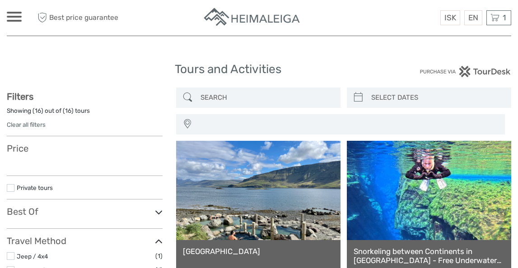
select select
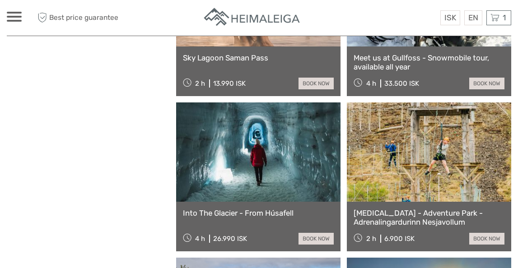
select select
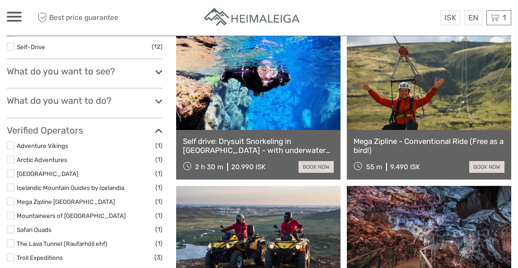
scroll to position [0, 0]
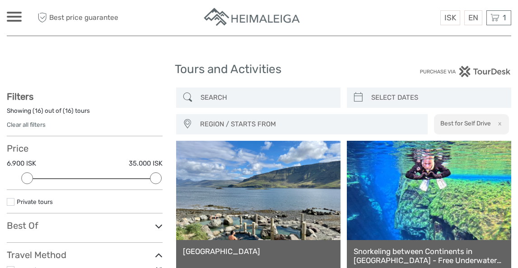
click at [215, 98] on input "search" at bounding box center [266, 98] width 139 height 16
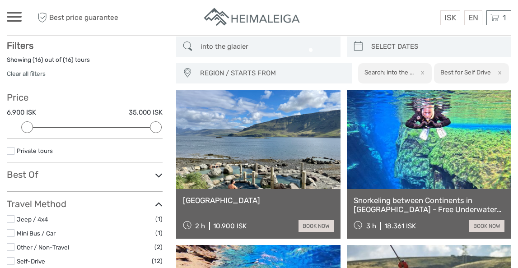
scroll to position [51, 0]
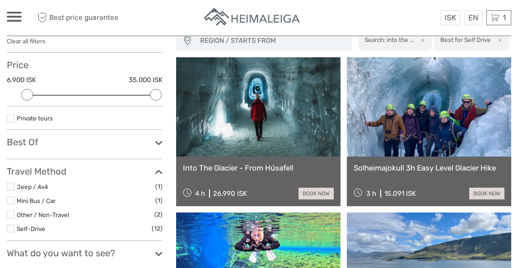
scroll to position [83, 0]
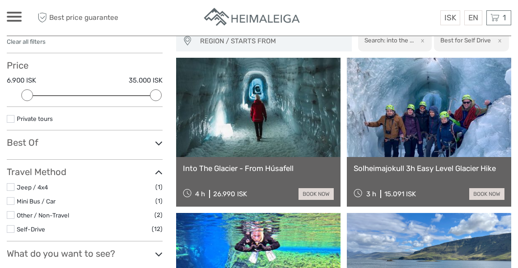
type input "into the glacier"
click at [314, 164] on link "Into The Glacier - From Húsafell" at bounding box center [258, 168] width 151 height 9
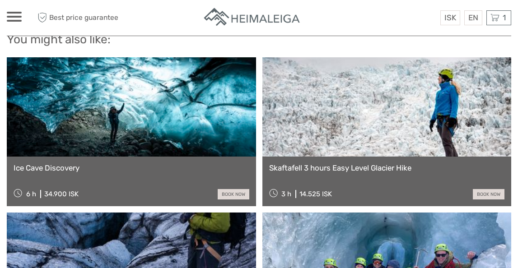
scroll to position [956, 0]
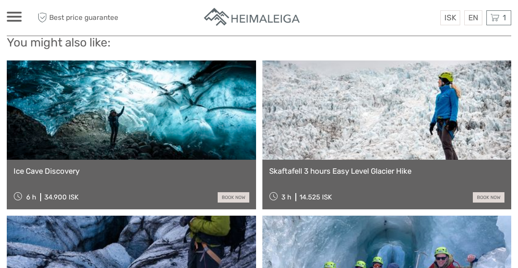
click at [208, 84] on link at bounding box center [131, 110] width 249 height 99
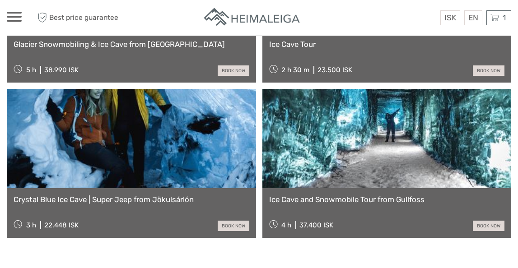
scroll to position [1451, 0]
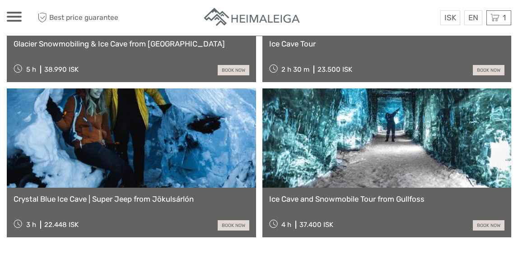
click at [140, 164] on link at bounding box center [131, 138] width 249 height 99
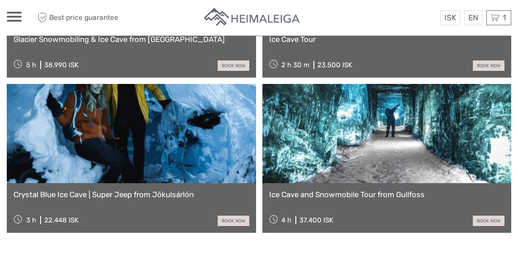
scroll to position [1461, 0]
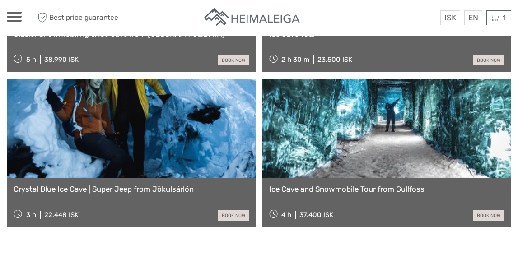
click at [332, 185] on link "Ice Cave and Snowmobile Tour from Gullfoss" at bounding box center [387, 189] width 236 height 9
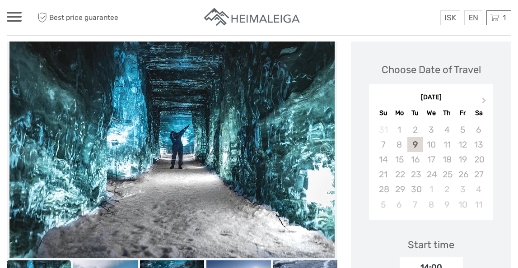
scroll to position [111, 0]
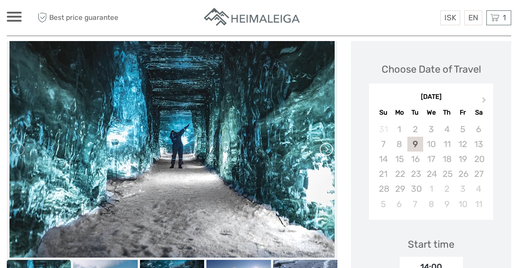
click at [327, 146] on link at bounding box center [325, 149] width 14 height 14
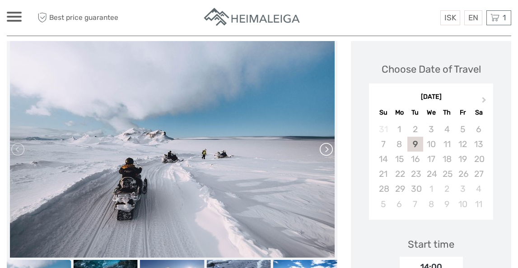
click at [327, 146] on link at bounding box center [325, 149] width 14 height 14
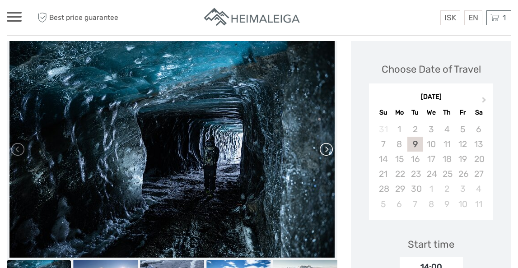
click at [327, 146] on link at bounding box center [325, 149] width 14 height 14
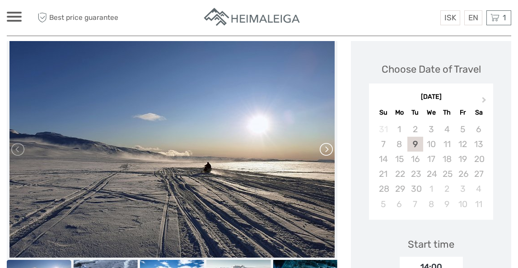
click at [327, 146] on link at bounding box center [325, 149] width 14 height 14
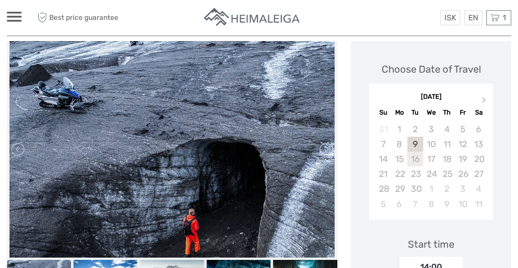
click at [421, 163] on div "16" at bounding box center [415, 159] width 16 height 15
click at [413, 160] on div "16" at bounding box center [415, 159] width 16 height 15
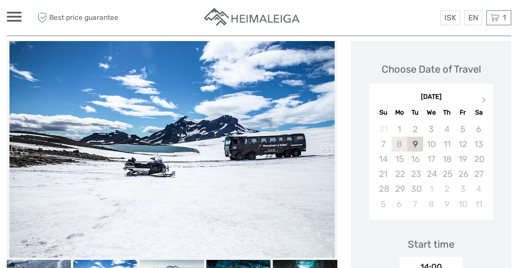
click at [402, 140] on div "8" at bounding box center [400, 144] width 16 height 15
click at [429, 141] on div "10" at bounding box center [431, 144] width 16 height 15
click at [411, 160] on div "16" at bounding box center [415, 159] width 16 height 15
click at [328, 152] on link at bounding box center [325, 149] width 14 height 14
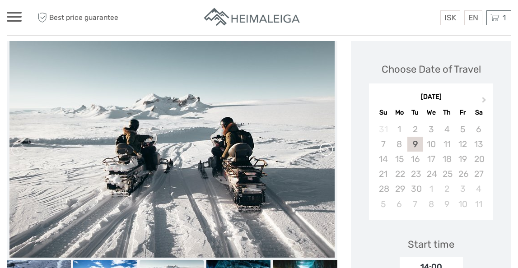
click at [328, 152] on link at bounding box center [325, 149] width 14 height 14
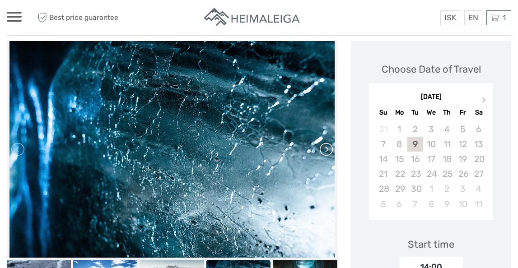
click at [328, 152] on link at bounding box center [325, 149] width 14 height 14
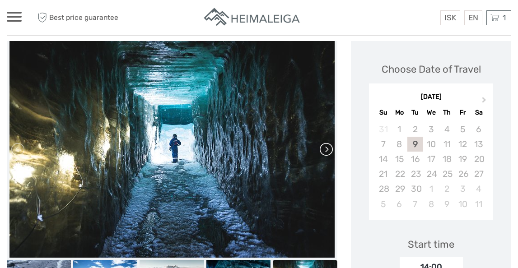
click at [328, 152] on link at bounding box center [325, 149] width 14 height 14
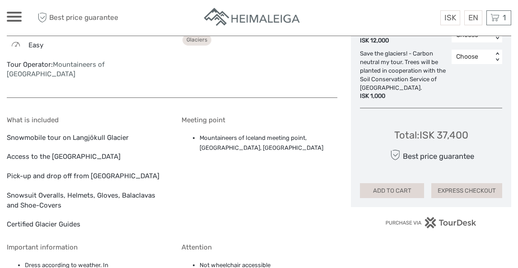
scroll to position [563, 0]
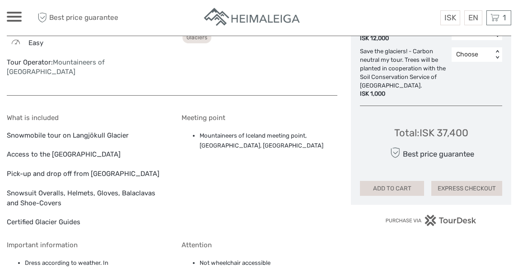
click at [58, 127] on div "What is included Snowmobile tour on Langjökull Glacier Access to the Ice Cave P…" at bounding box center [85, 171] width 156 height 114
click at [88, 146] on div "What is included Snowmobile tour on Langjökull Glacier Access to the Ice Cave P…" at bounding box center [85, 171] width 156 height 114
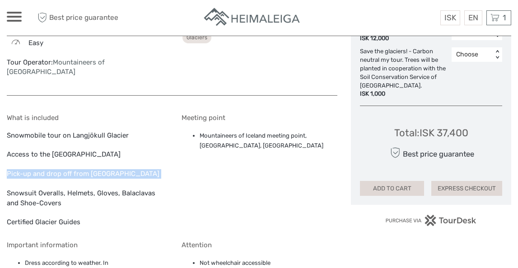
click at [88, 146] on div "What is included Snowmobile tour on Langjökull Glacier Access to the Ice Cave P…" at bounding box center [85, 171] width 156 height 114
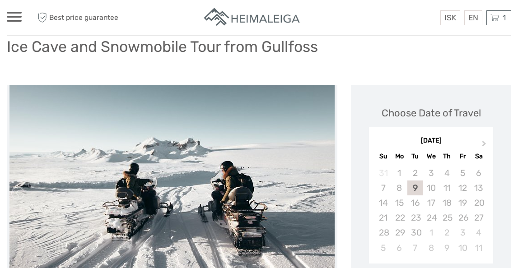
scroll to position [0, 0]
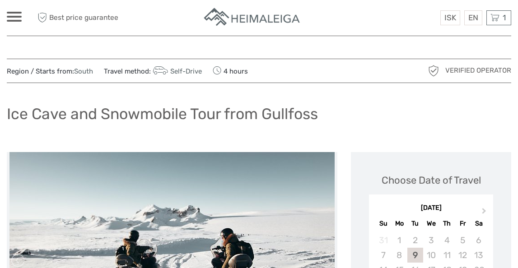
click at [245, 18] on img at bounding box center [252, 18] width 99 height 22
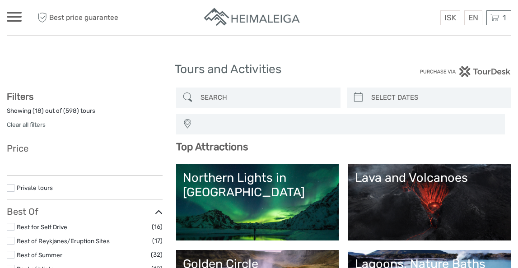
select select
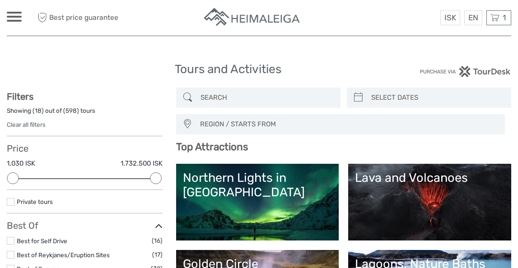
click at [237, 96] on input "search" at bounding box center [266, 98] width 139 height 16
paste input "Into the Glacier Ice Tunnel and Snowmobile Combo"
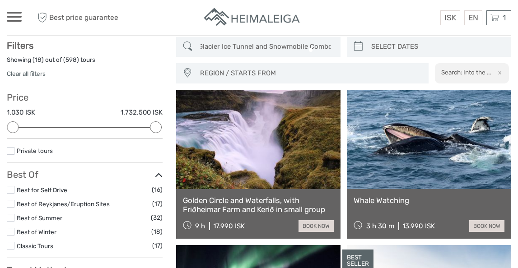
scroll to position [51, 0]
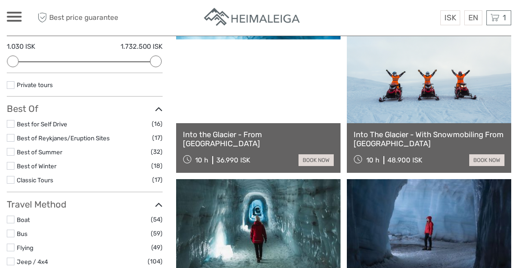
scroll to position [118, 0]
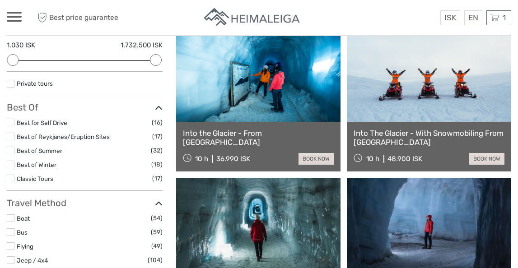
type input "Into the Glacier Ice Tunnel and Snowmobile Combo"
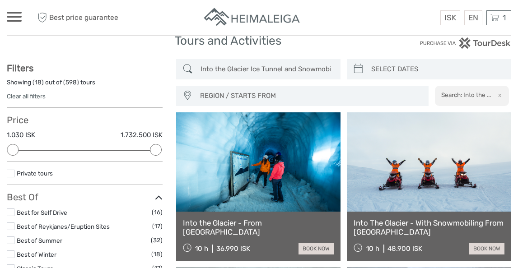
scroll to position [0, 0]
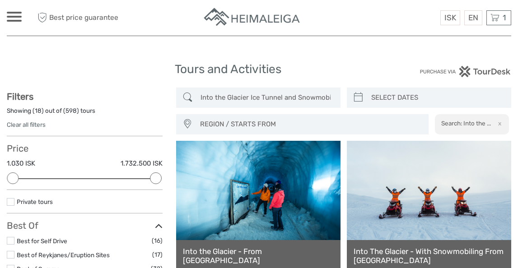
click at [232, 26] on img at bounding box center [252, 18] width 99 height 22
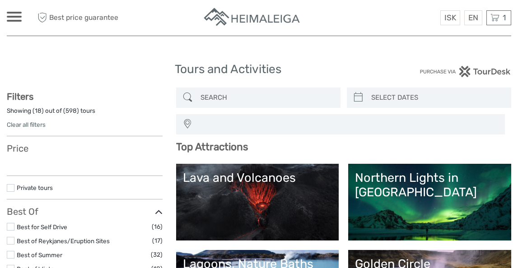
select select
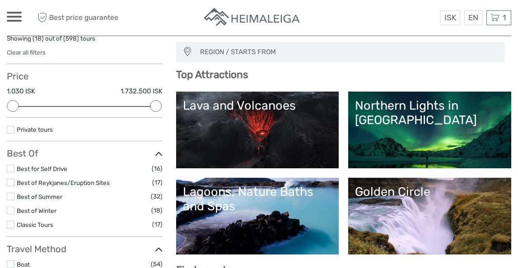
click at [248, 210] on div "Lagoons, Nature Baths and Spas" at bounding box center [258, 199] width 150 height 29
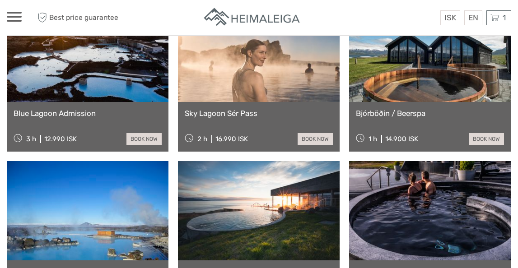
scroll to position [889, 0]
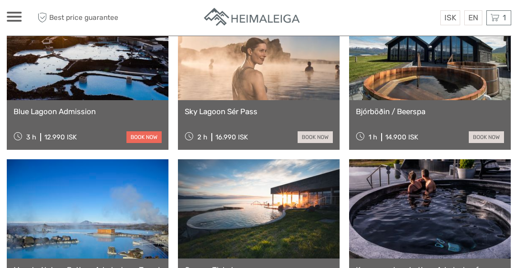
click at [140, 136] on link "book now" at bounding box center [143, 137] width 35 height 12
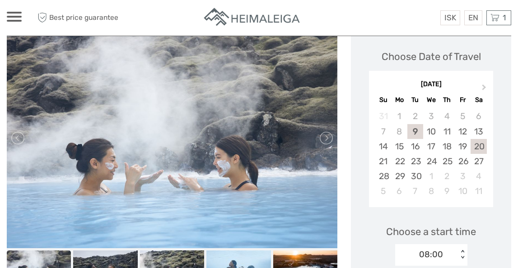
click at [477, 147] on div "20" at bounding box center [479, 146] width 16 height 15
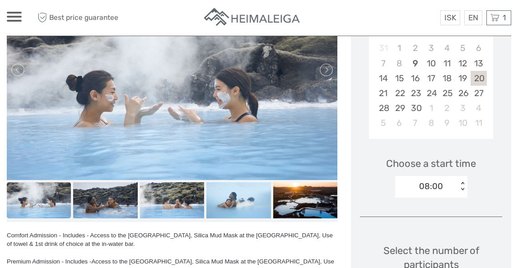
click at [428, 195] on div "08:00 < >" at bounding box center [431, 187] width 72 height 22
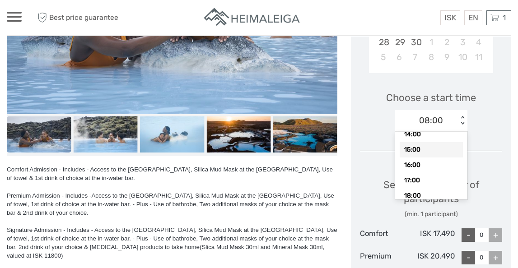
scroll to position [112, 0]
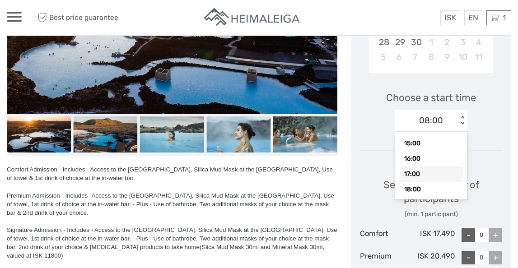
click at [416, 171] on div "17:00" at bounding box center [431, 174] width 63 height 15
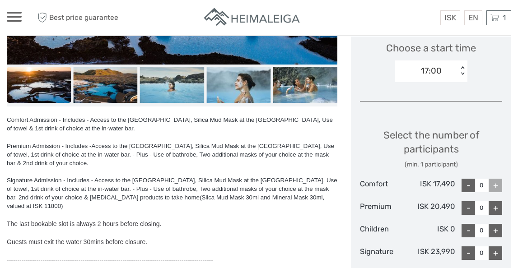
scroll to position [308, 0]
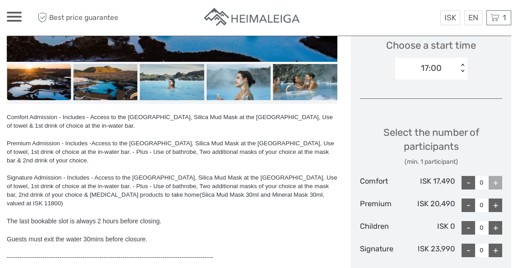
click at [497, 182] on div "+" at bounding box center [496, 183] width 14 height 14
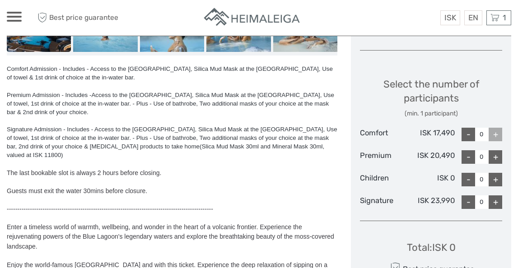
scroll to position [359, 0]
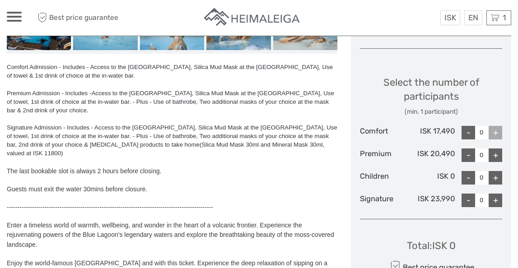
click at [496, 150] on div "+" at bounding box center [496, 156] width 14 height 14
type input "4"
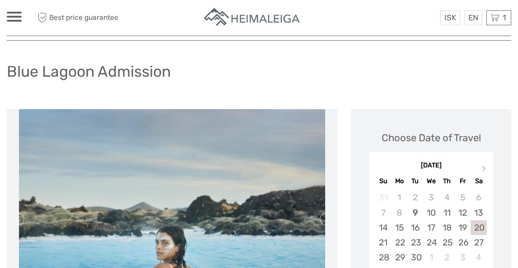
scroll to position [0, 0]
